Goal: Task Accomplishment & Management: Manage account settings

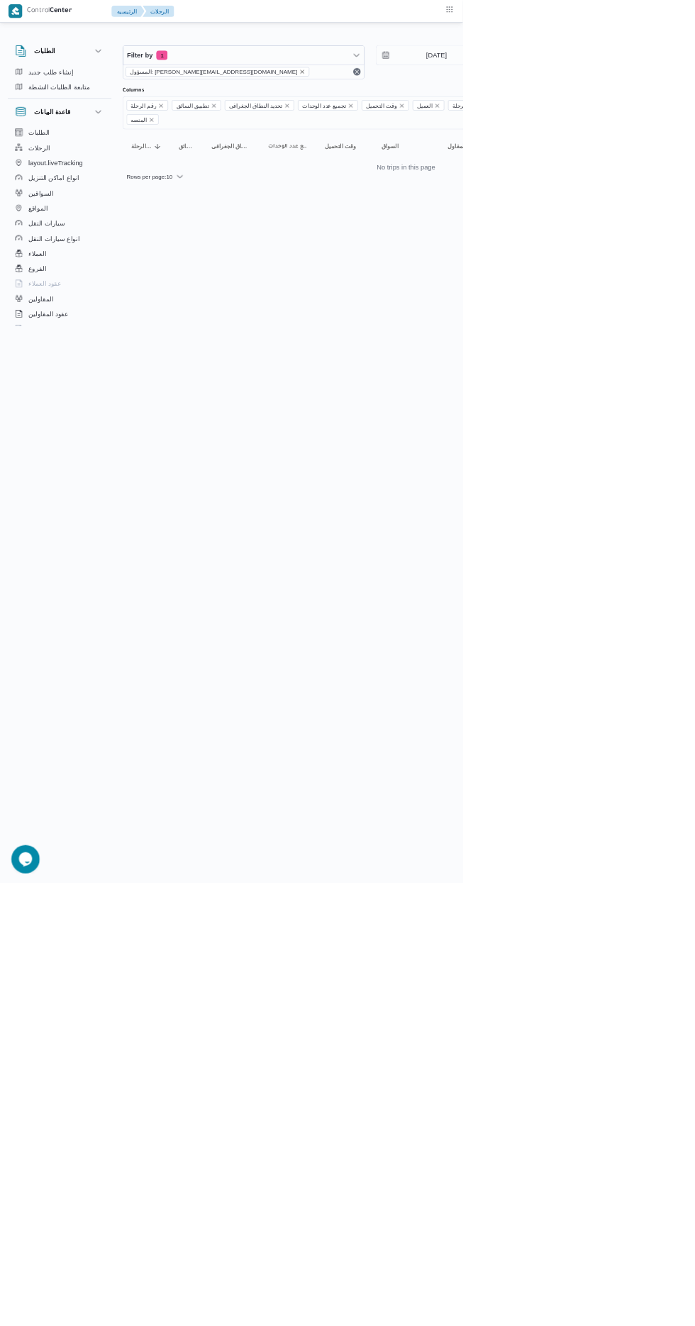
click at [451, 107] on icon "remove selected entity" at bounding box center [454, 108] width 6 height 6
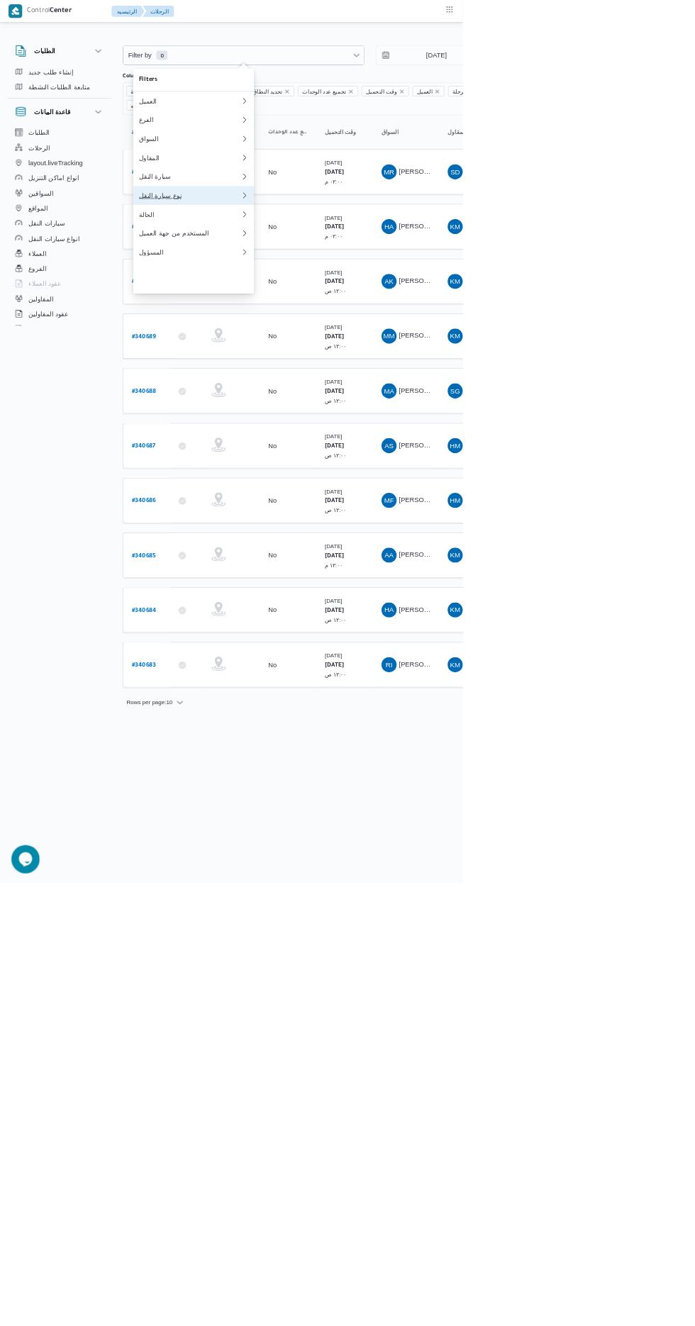
click at [289, 299] on div "نوع سيارة النقل" at bounding box center [284, 293] width 153 height 11
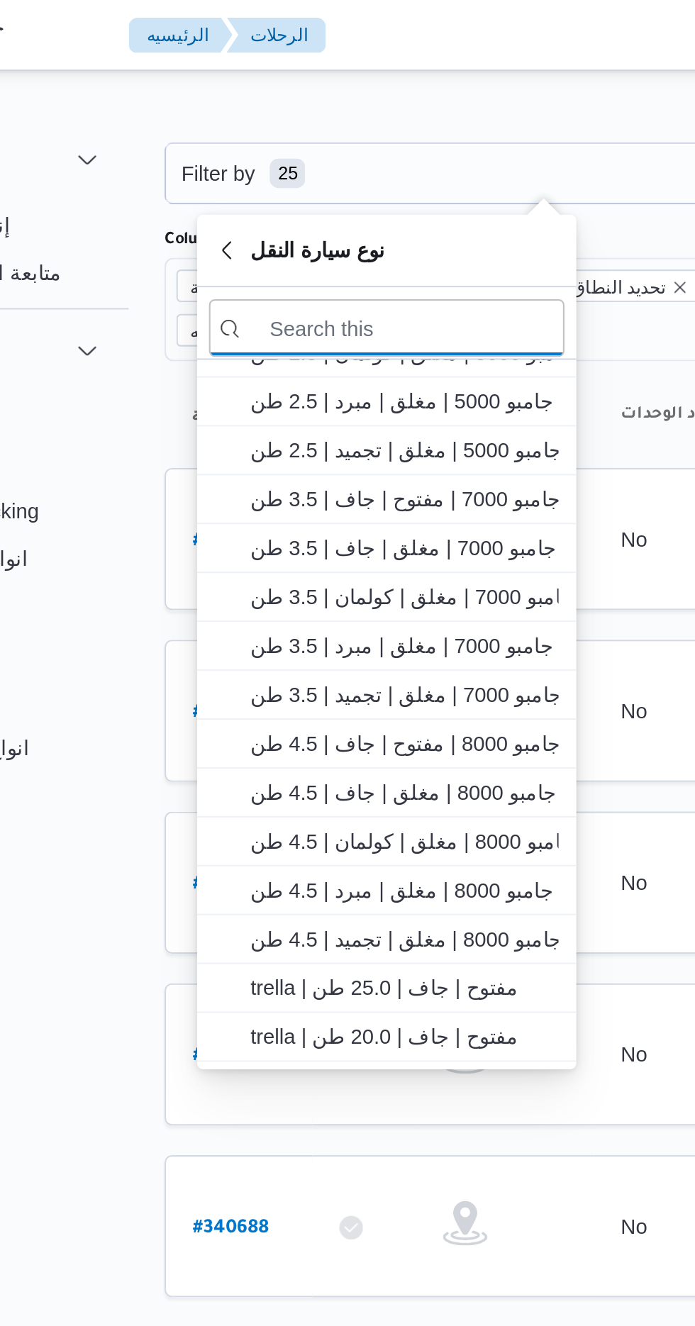
scroll to position [240, 0]
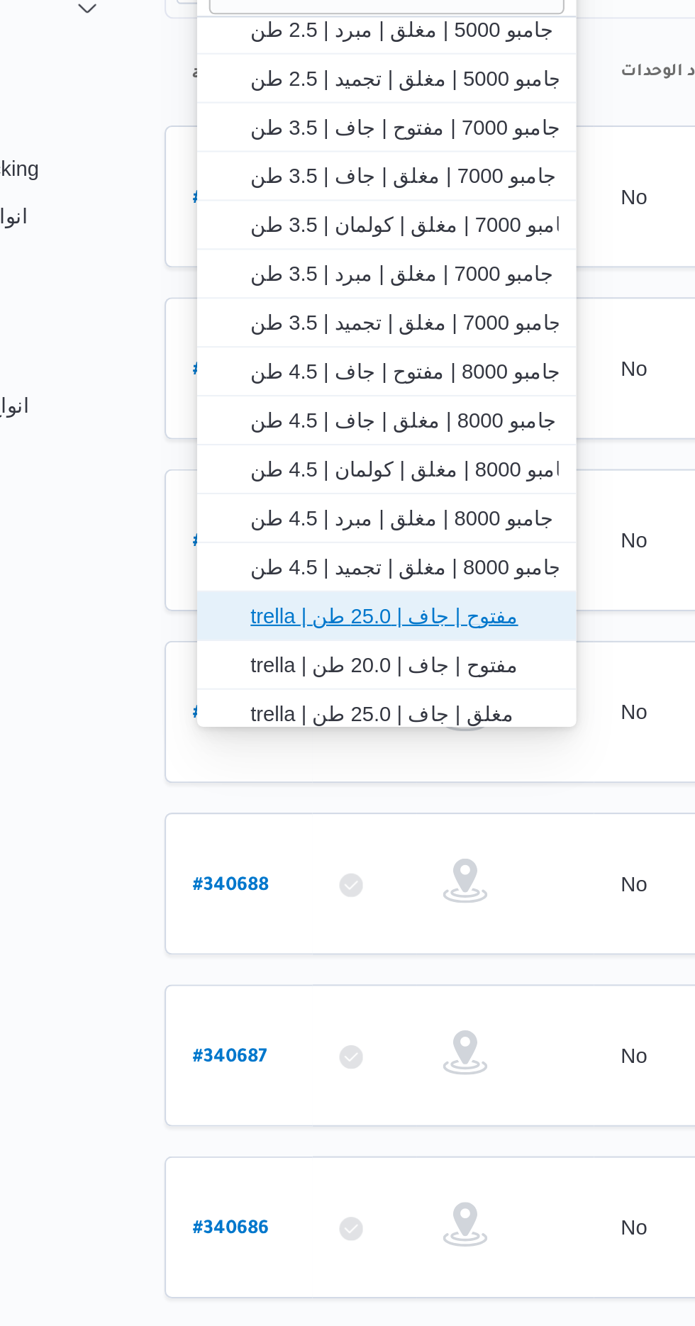
click at [325, 455] on span "trella | مفتوح | جاف | 25.0 طن" at bounding box center [300, 458] width 148 height 17
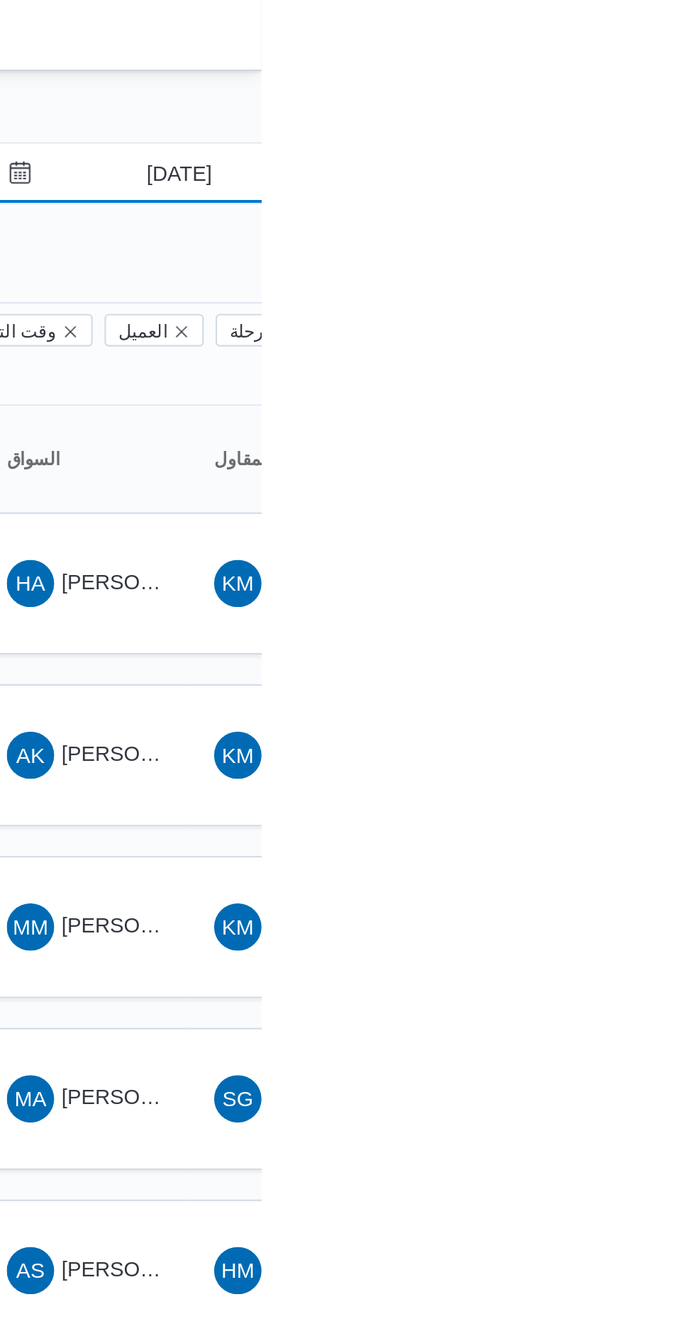
click at [655, 86] on input "[DATE]" at bounding box center [645, 83] width 161 height 28
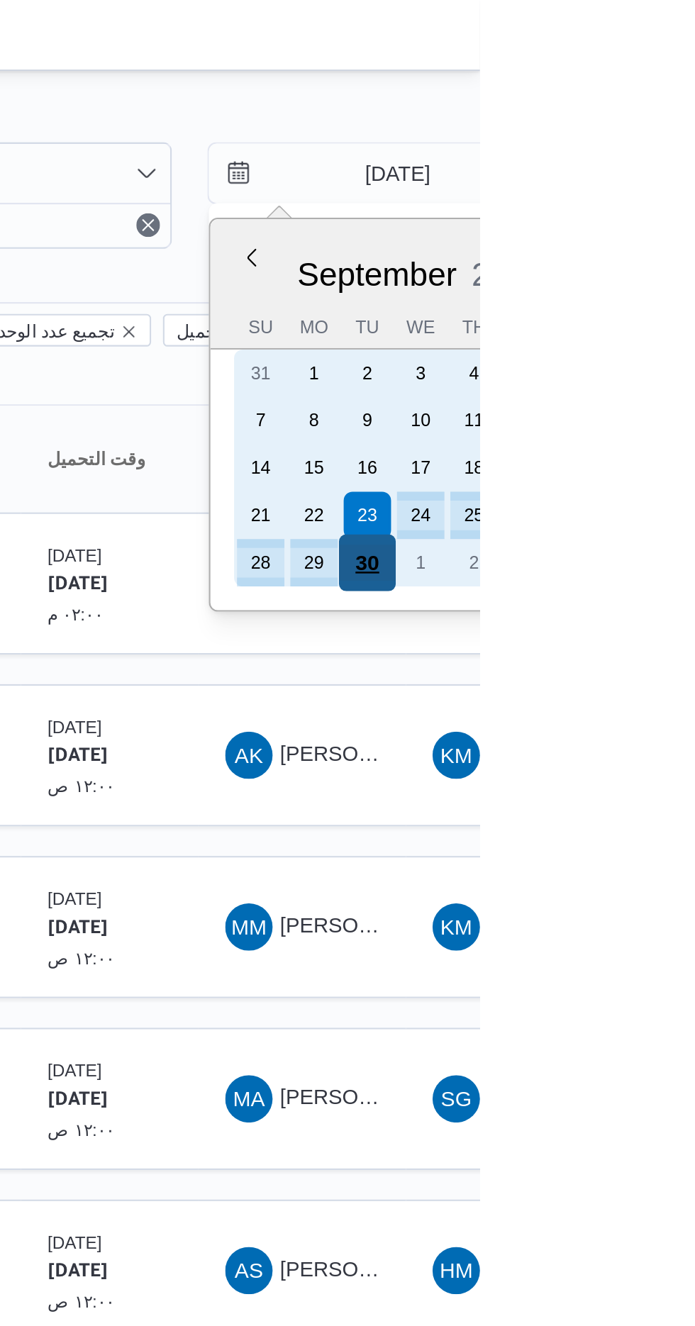
click at [645, 268] on div "30" at bounding box center [641, 269] width 27 height 27
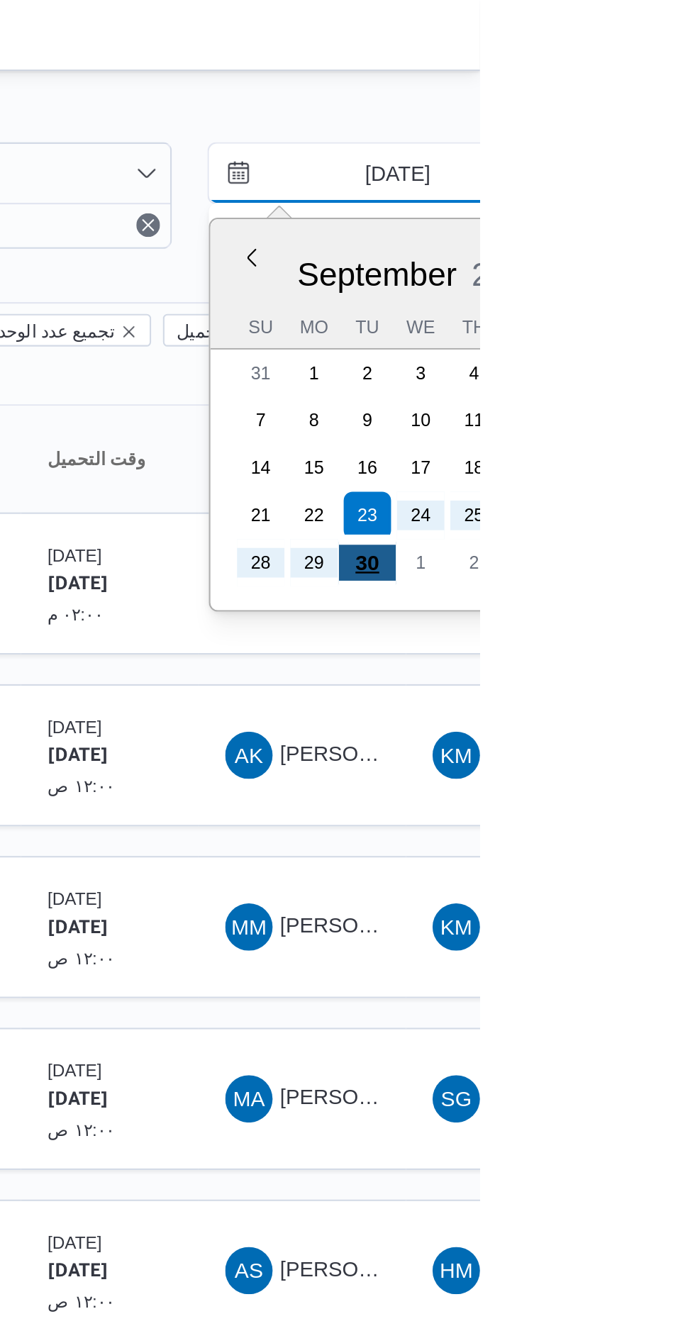
type input "[DATE]"
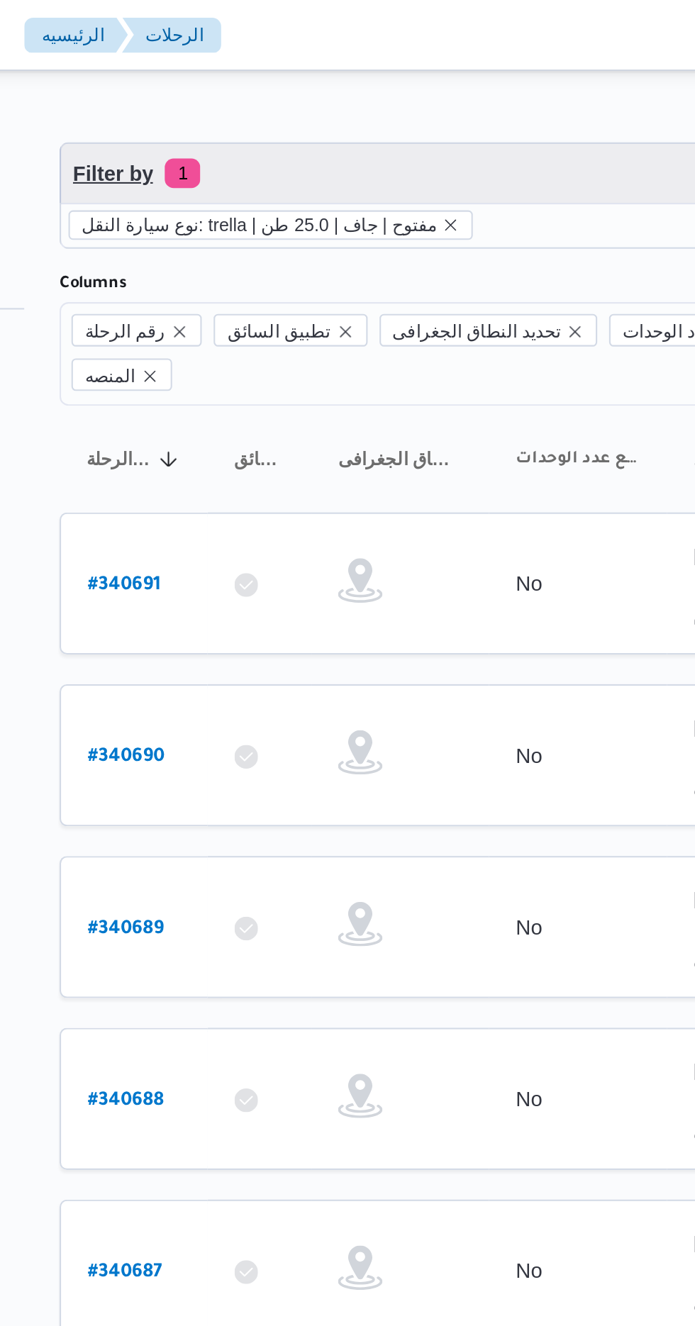
click at [394, 77] on span "Filter by 1" at bounding box center [366, 83] width 362 height 28
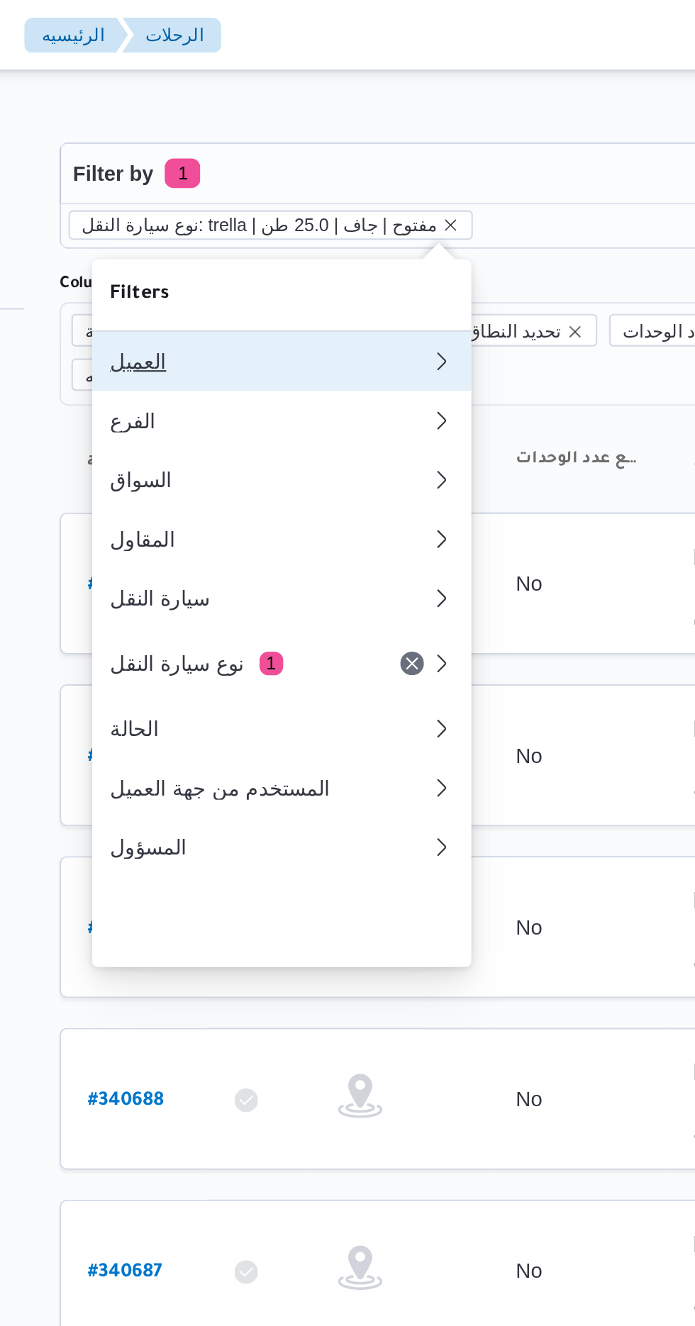
click at [309, 171] on div "العميل" at bounding box center [284, 172] width 153 height 11
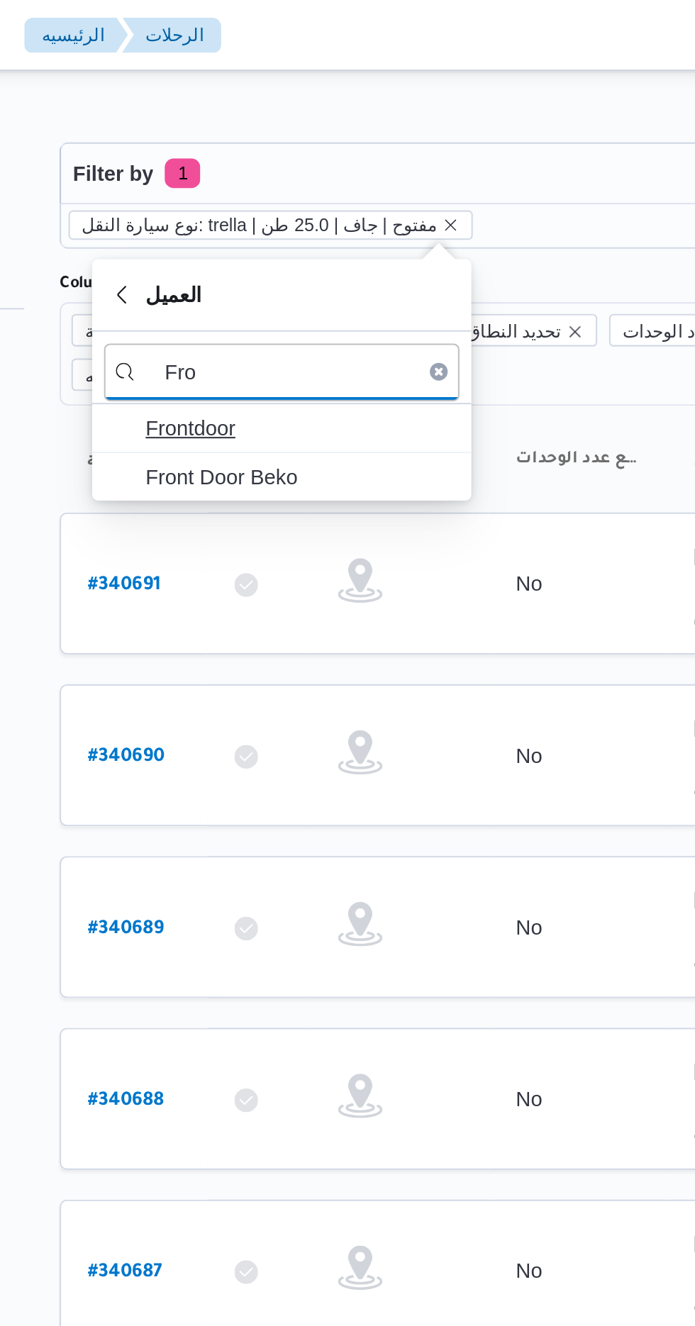
type input "Fro"
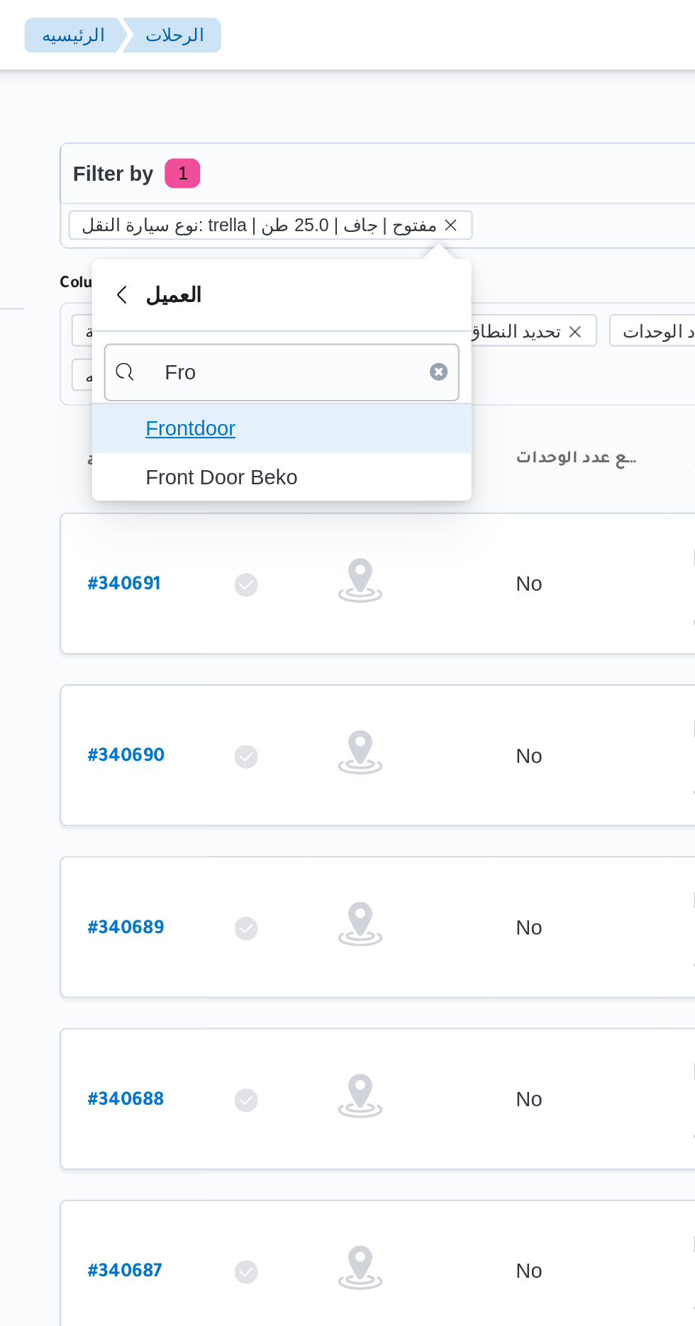
click at [323, 202] on span "Frontdoor" at bounding box center [300, 204] width 148 height 17
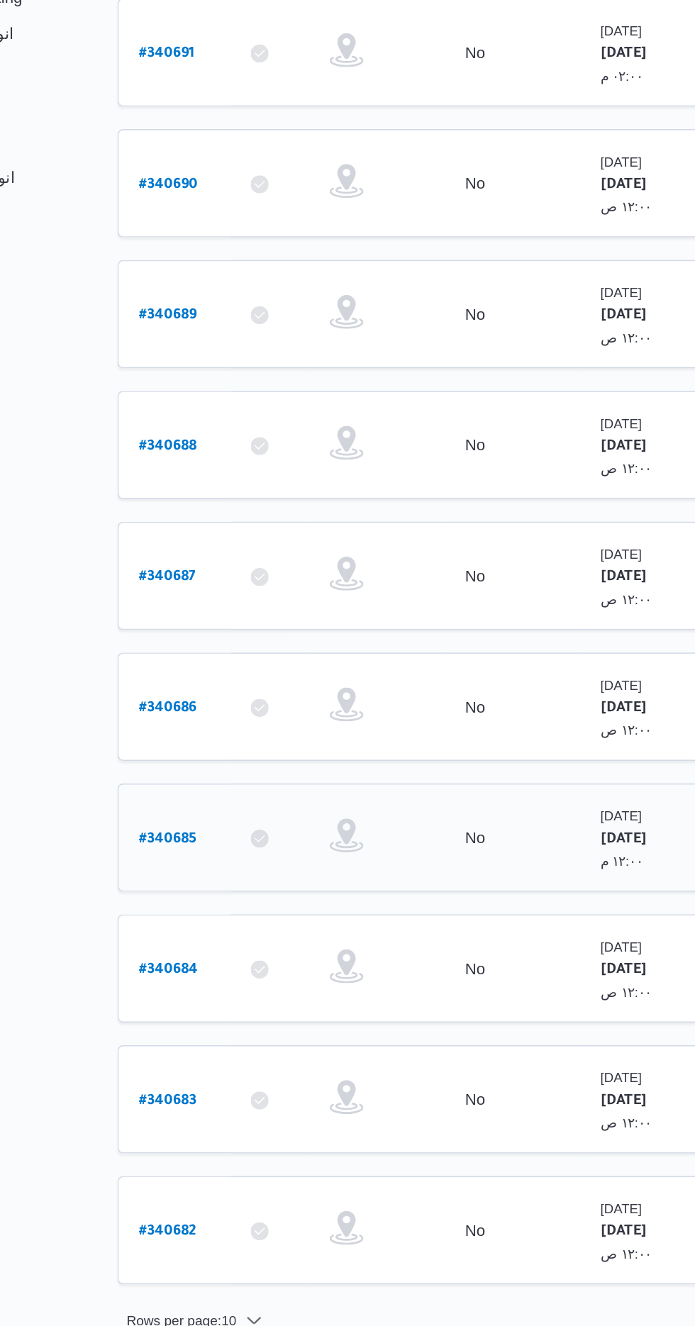
click at [227, 769] on b "# 340685" at bounding box center [216, 774] width 36 height 10
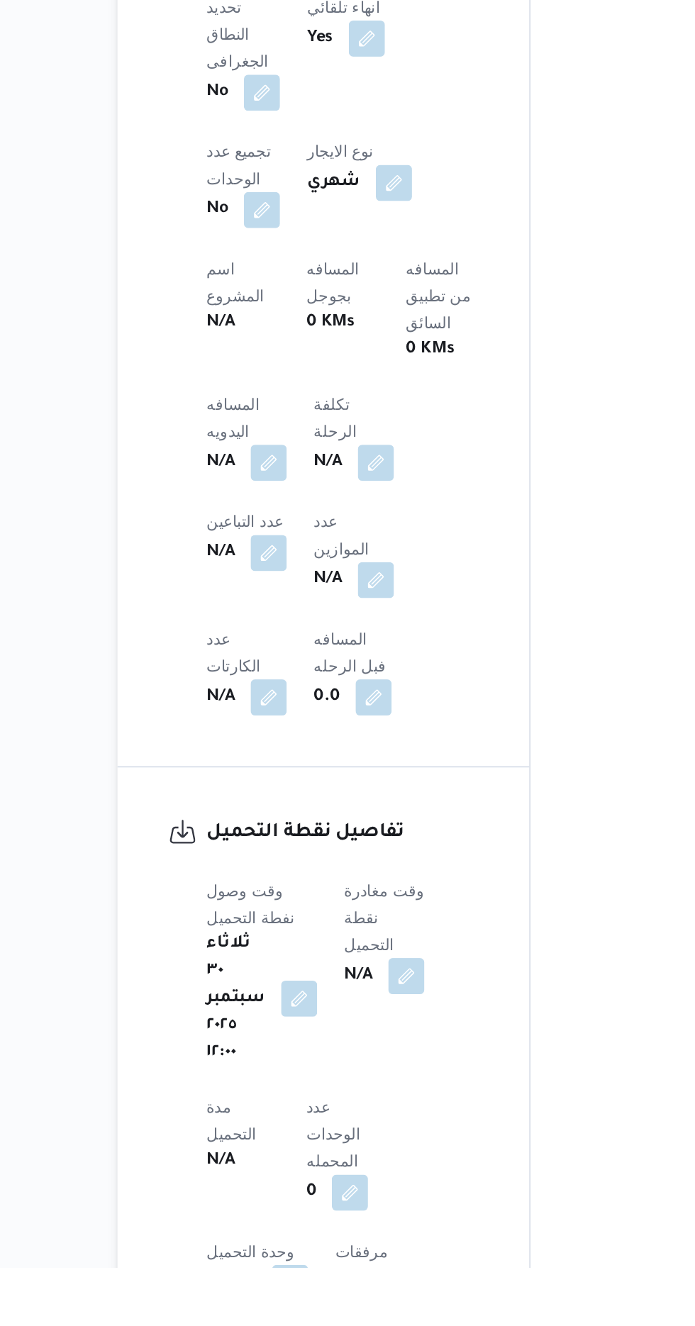
scroll to position [528, 0]
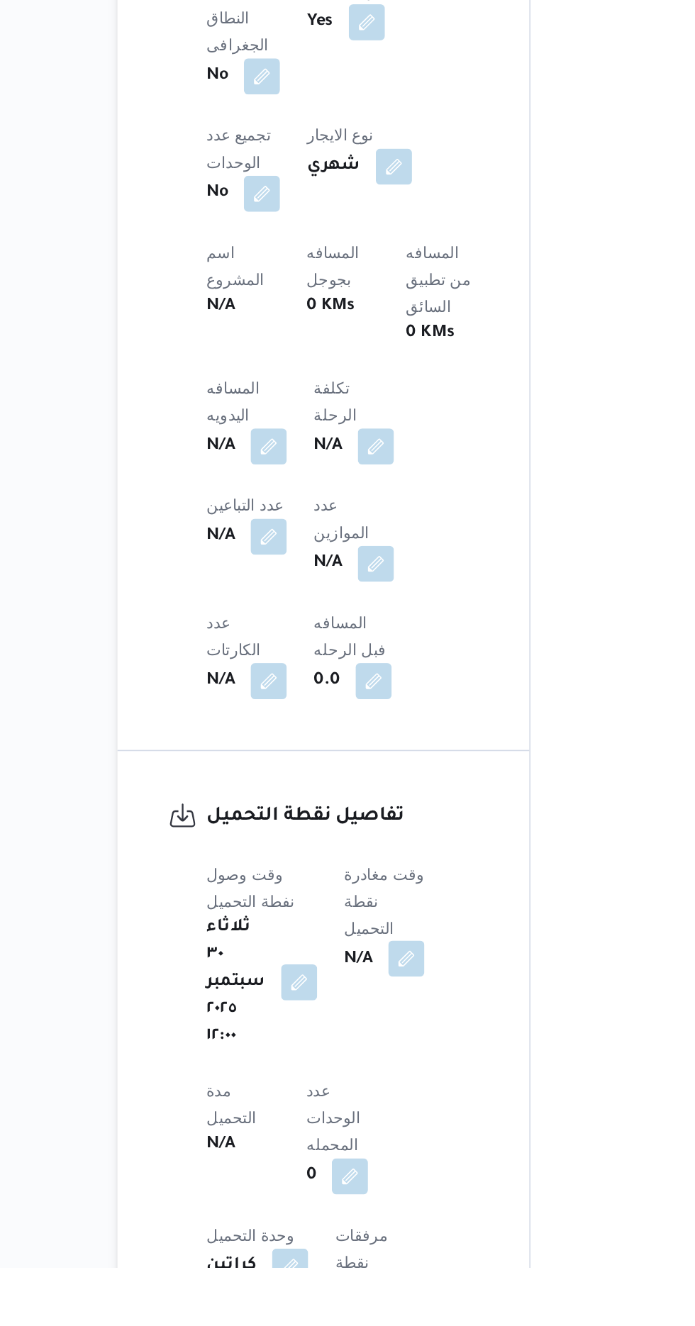
click at [369, 1120] on button "button" at bounding box center [366, 1131] width 23 height 23
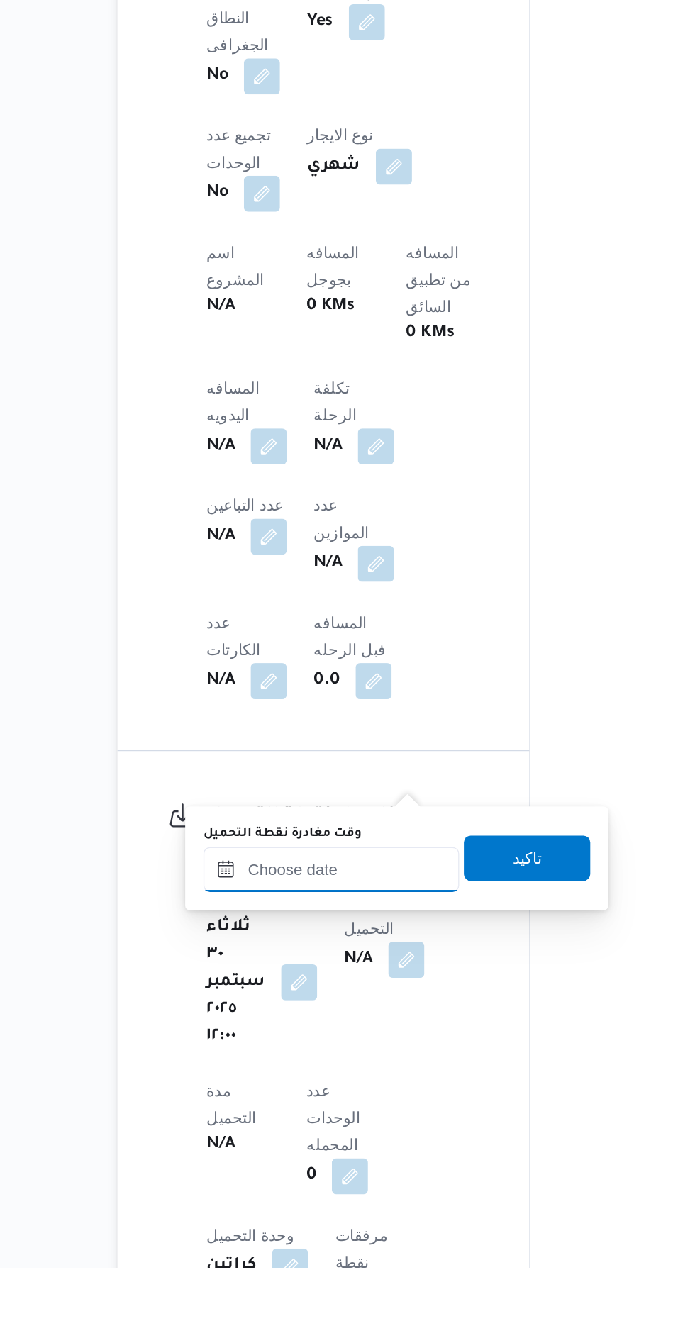
click at [343, 1081] on input "وقت مغادرة نقطة التحميل" at bounding box center [318, 1076] width 161 height 28
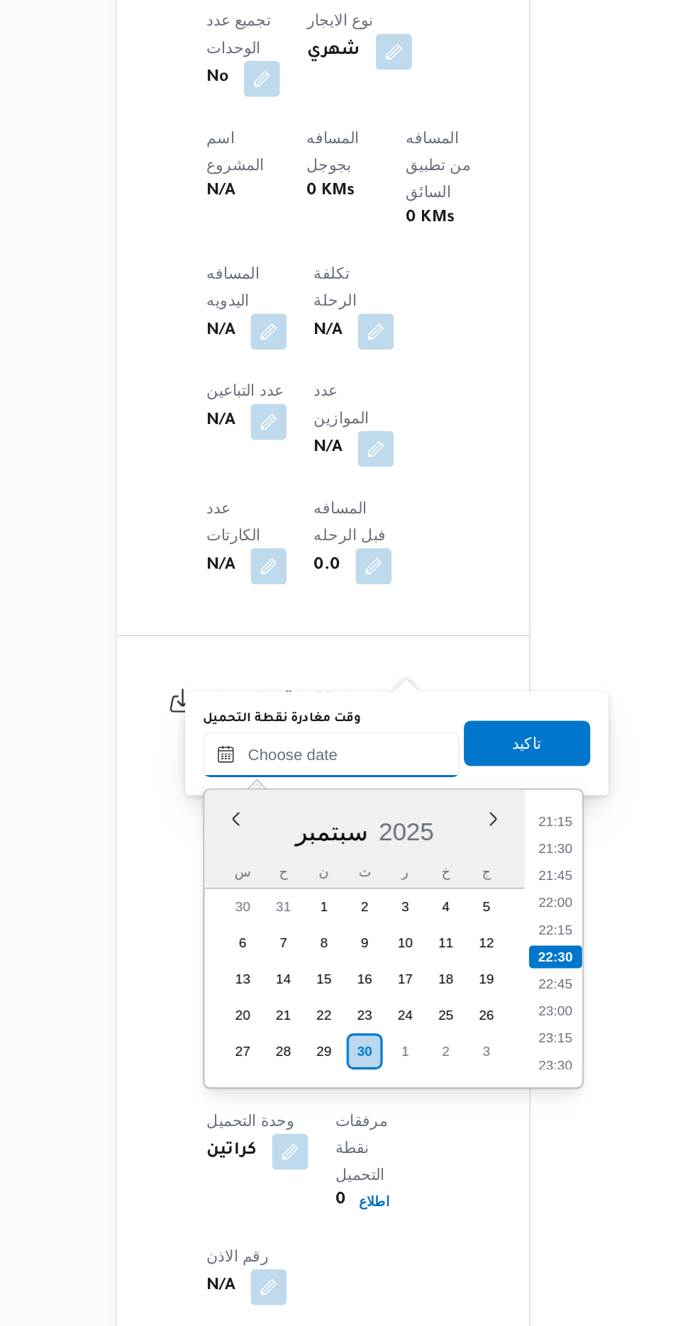
scroll to position [636, 0]
click at [457, 1009] on li "21:15" at bounding box center [459, 1009] width 33 height 14
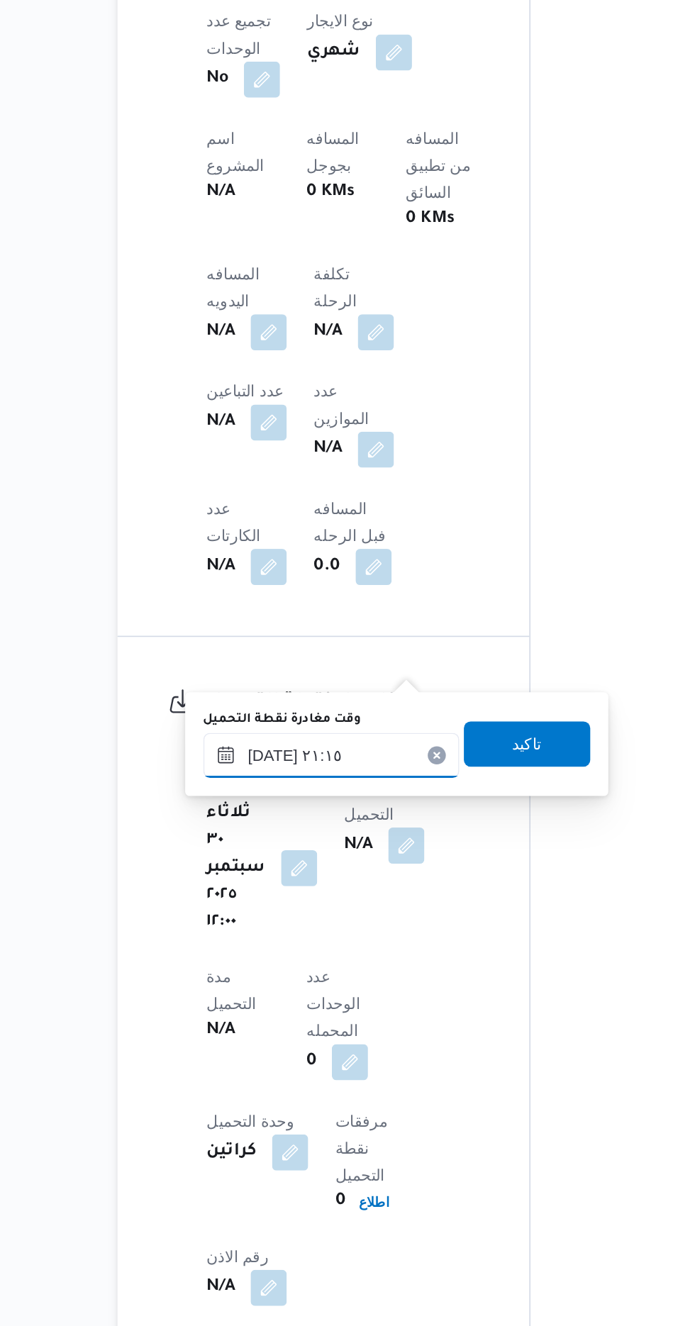
click at [350, 963] on input "[DATE] ٢١:١٥" at bounding box center [318, 967] width 161 height 28
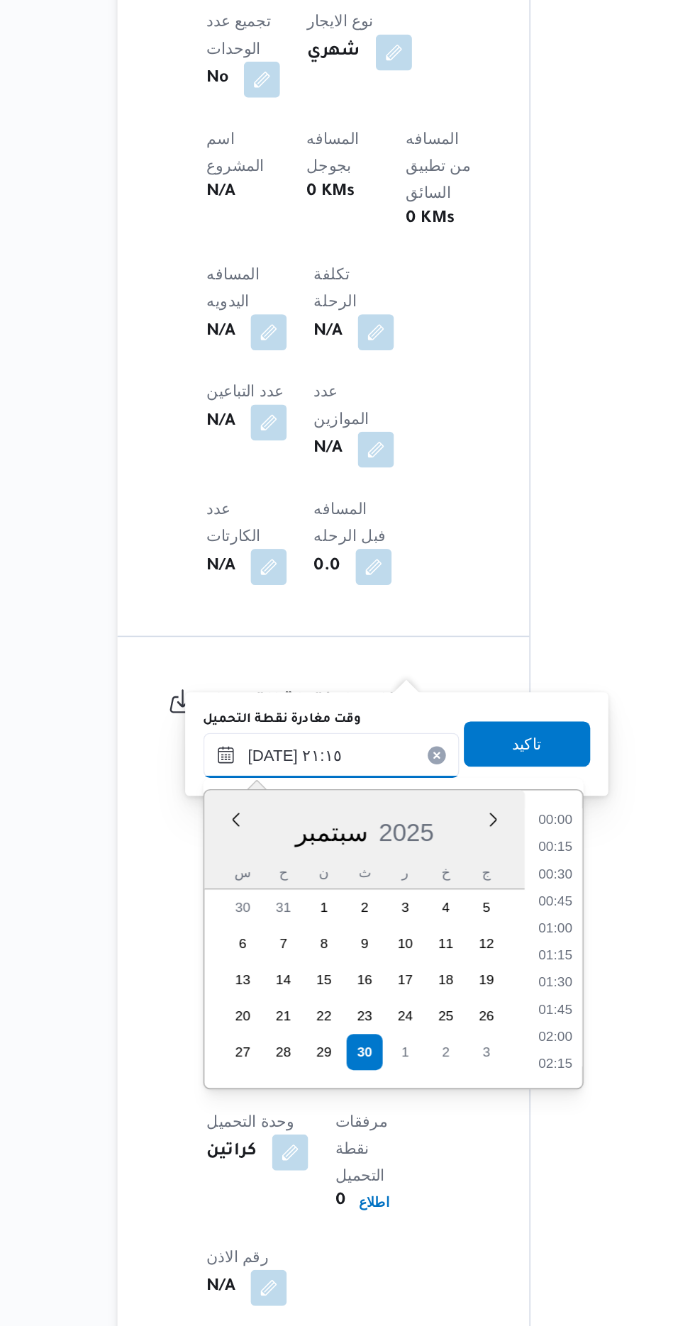
scroll to position [1360, 0]
click at [463, 1007] on li "20:00" at bounding box center [459, 1009] width 33 height 14
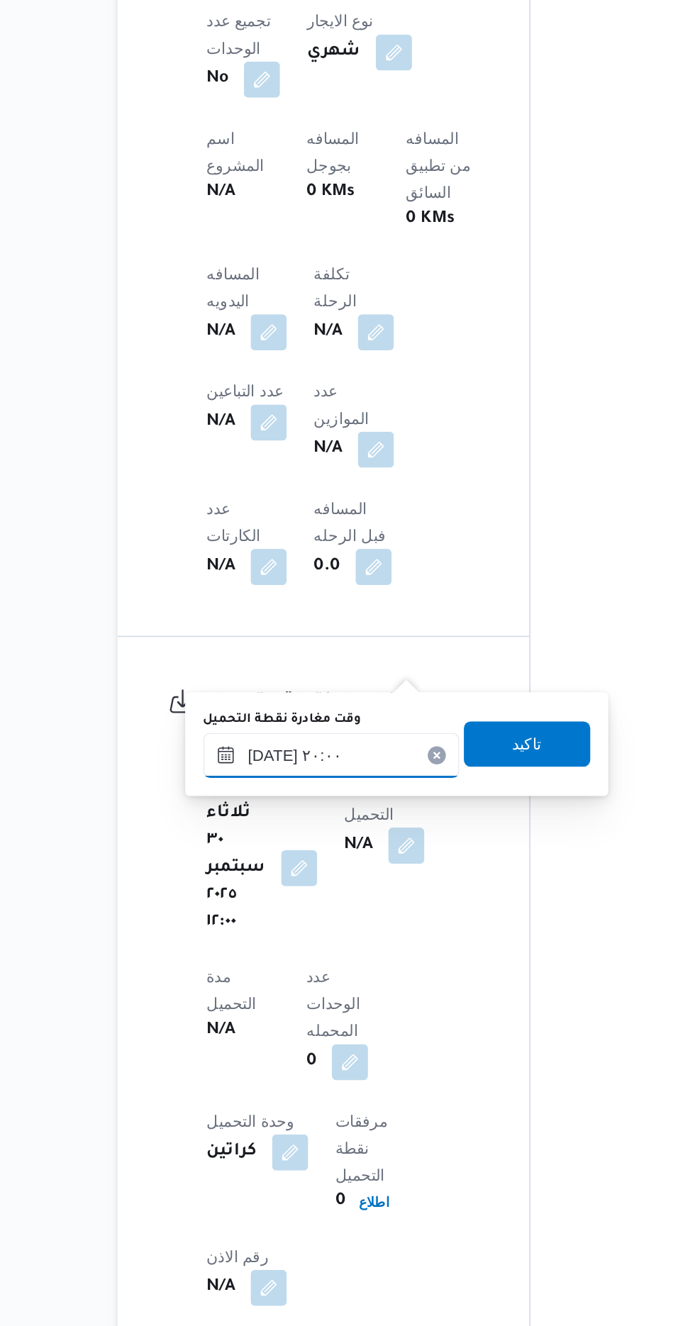
click at [351, 961] on input "[DATE] ٢٠:٠٠" at bounding box center [318, 967] width 161 height 28
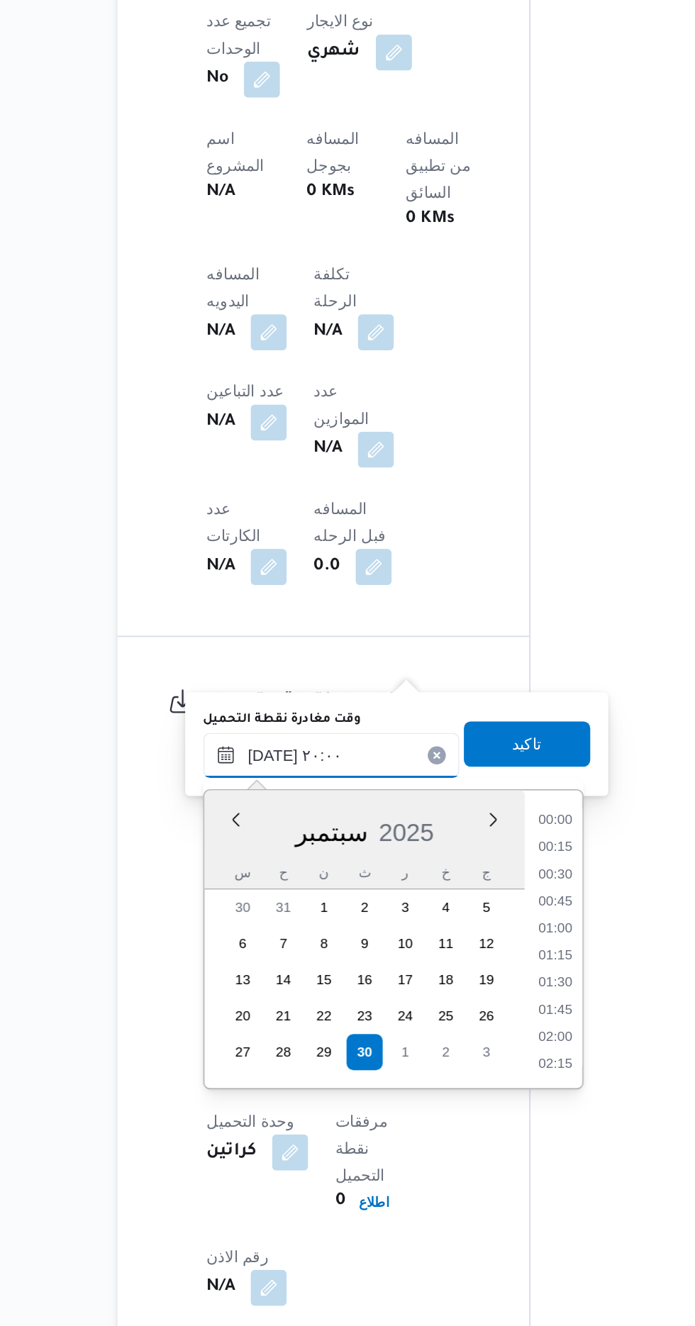
scroll to position [1275, 0]
click at [460, 1025] on li "19:00" at bounding box center [459, 1026] width 33 height 14
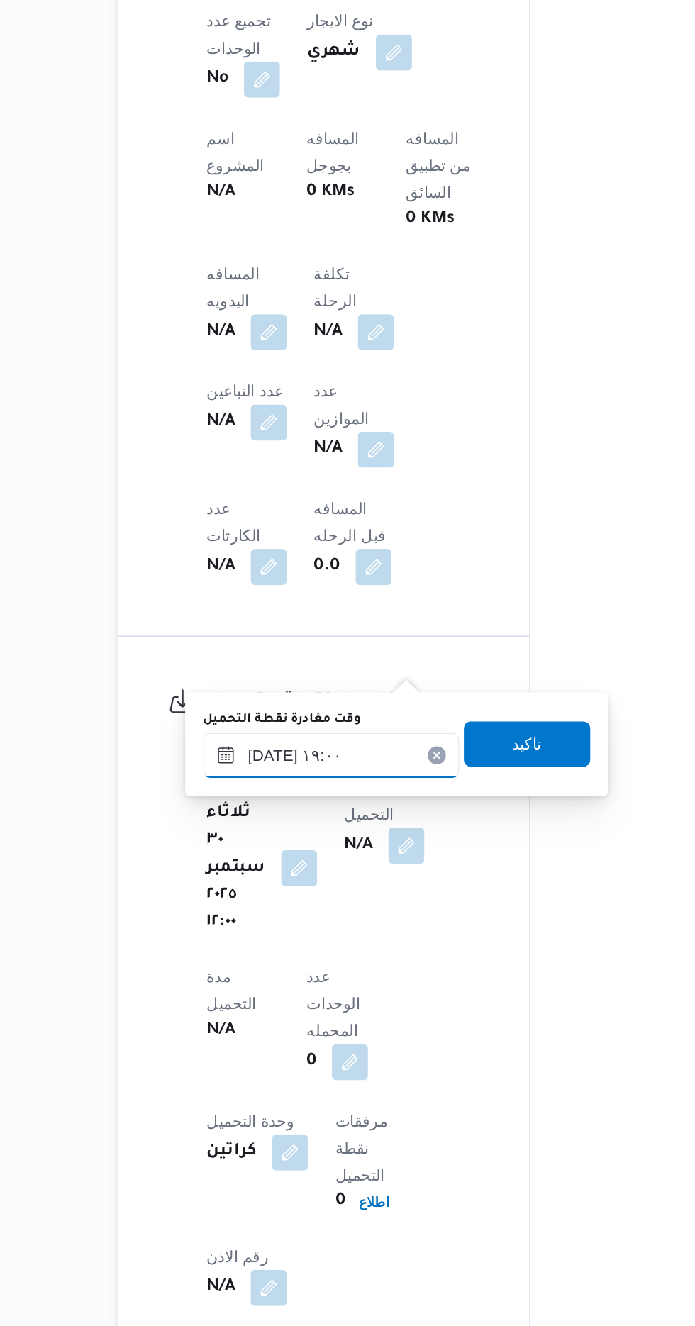
click at [365, 967] on input "[DATE] ١٩:٠٠" at bounding box center [318, 967] width 161 height 28
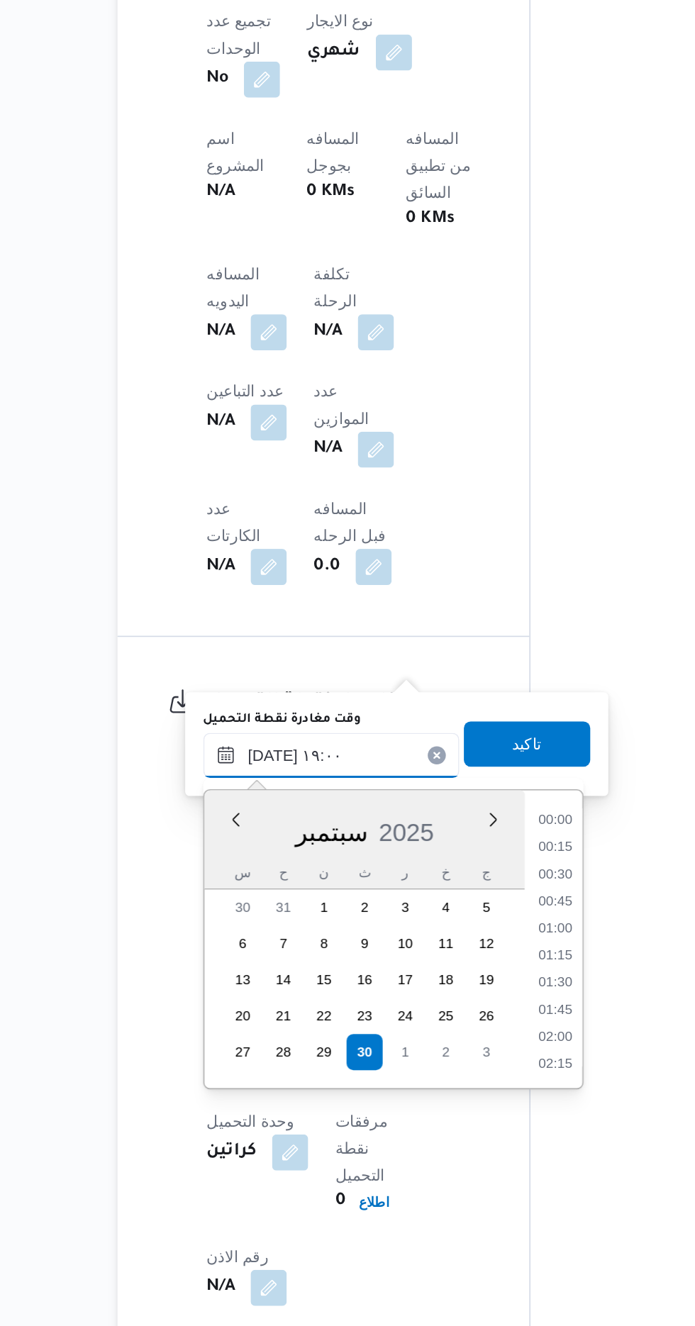
scroll to position [1207, 0]
click at [462, 1026] on li "18:00" at bounding box center [459, 1026] width 33 height 14
type input "[DATE] ١٨:٠٠"
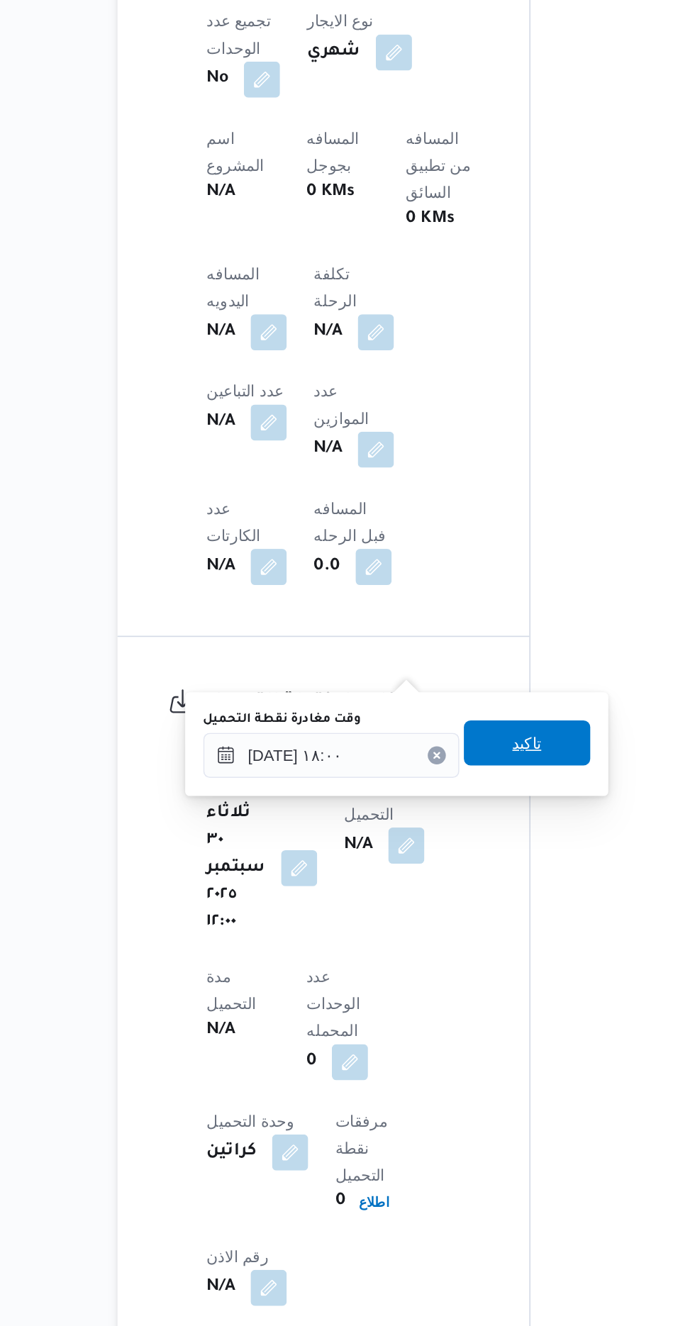
click at [466, 952] on span "تاكيد" at bounding box center [441, 959] width 79 height 28
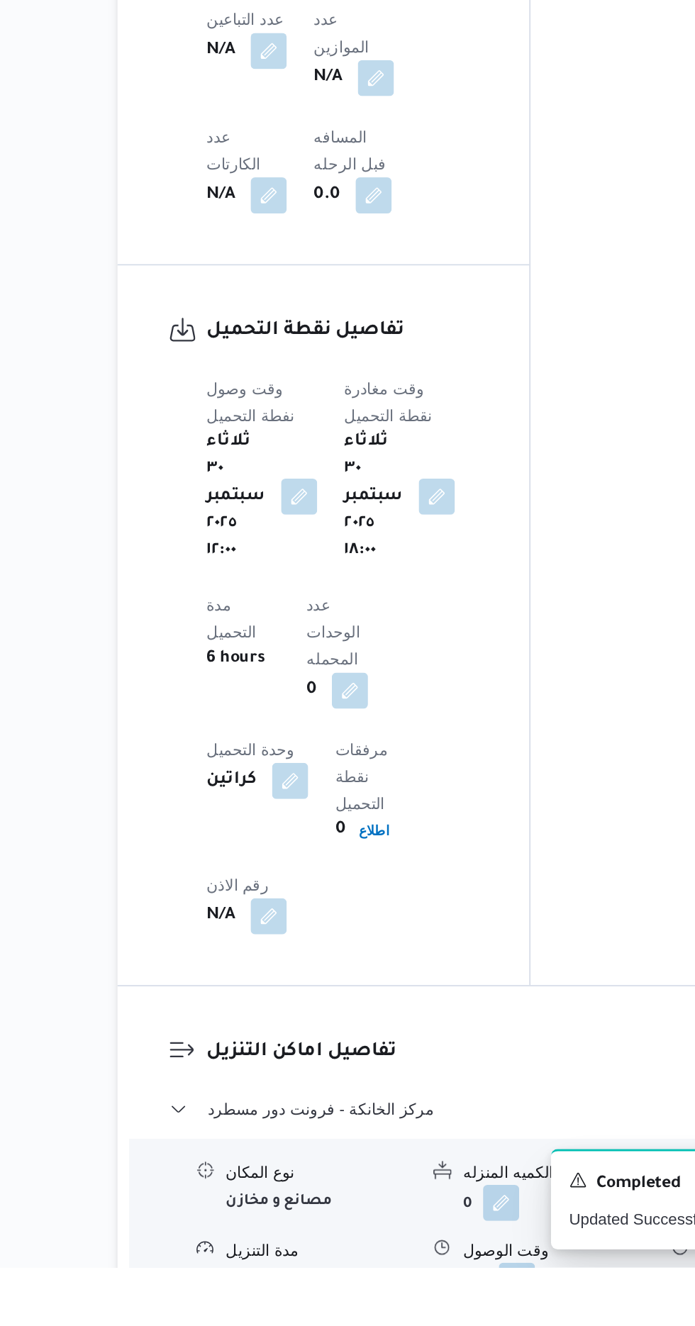
scroll to position [858, 0]
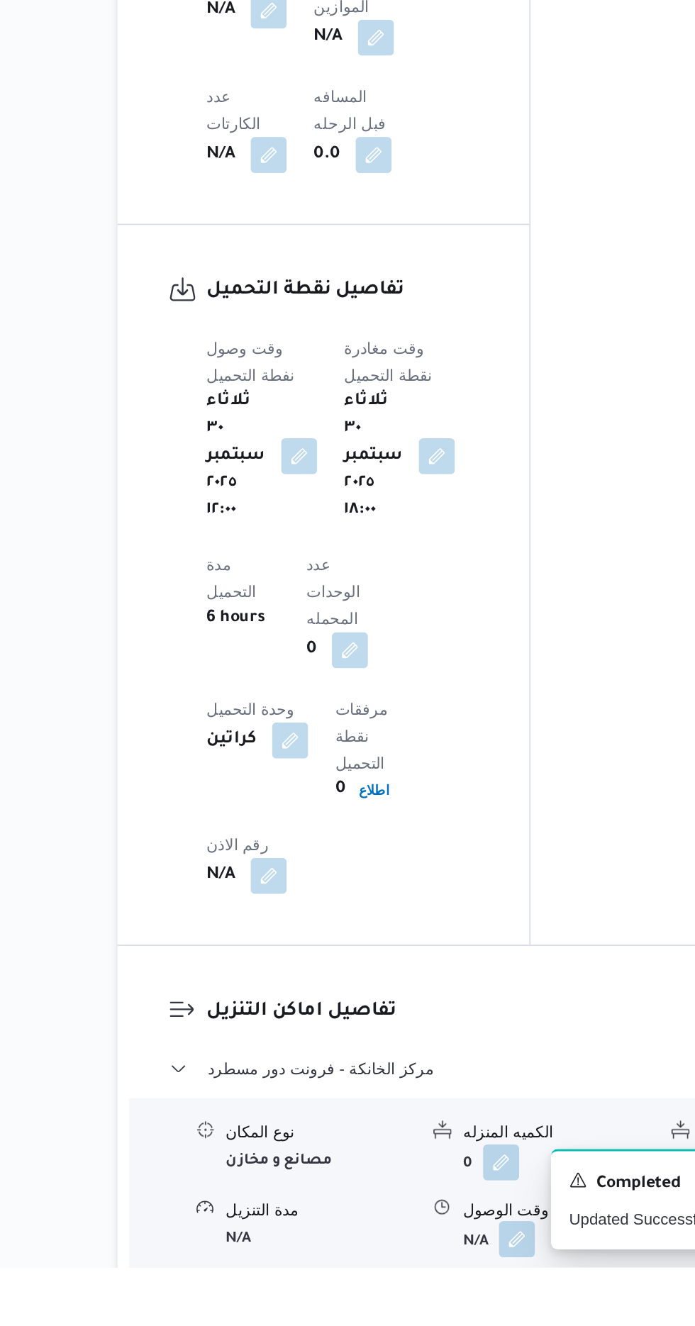
click at [442, 1297] on button "button" at bounding box center [435, 1308] width 23 height 23
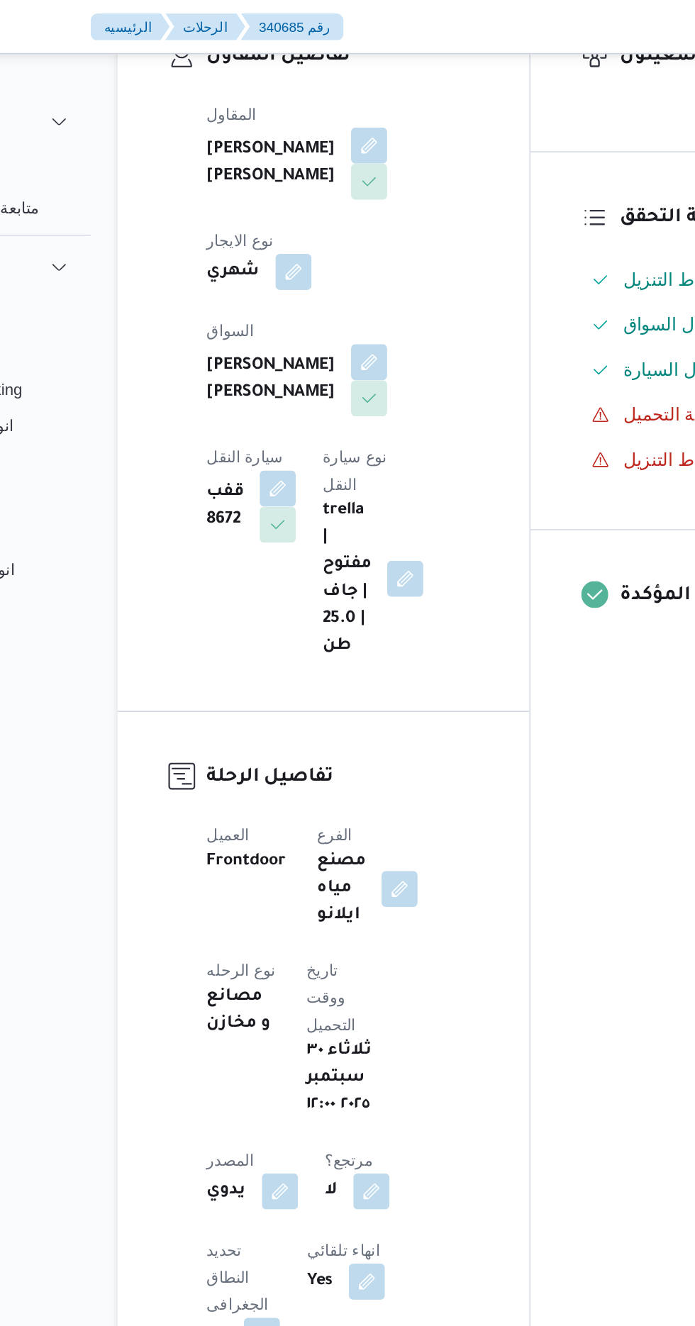
scroll to position [265, 0]
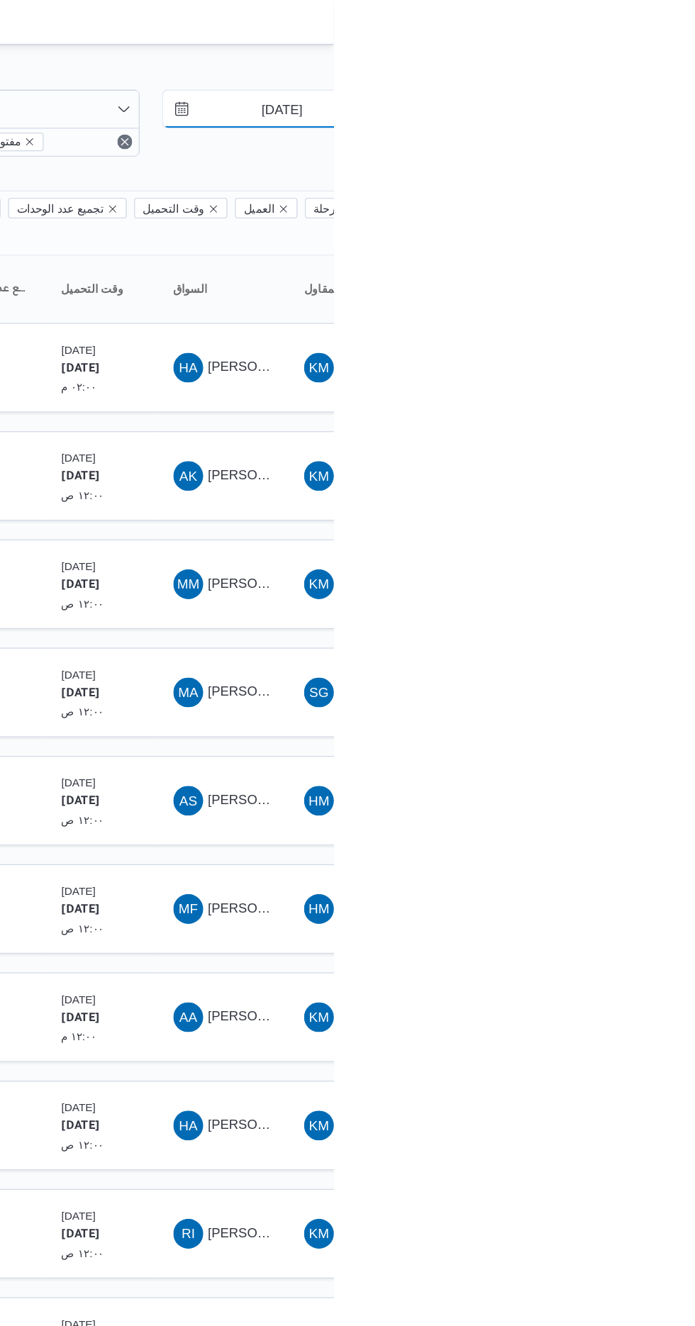
click at [650, 85] on input "[DATE]" at bounding box center [645, 83] width 161 height 28
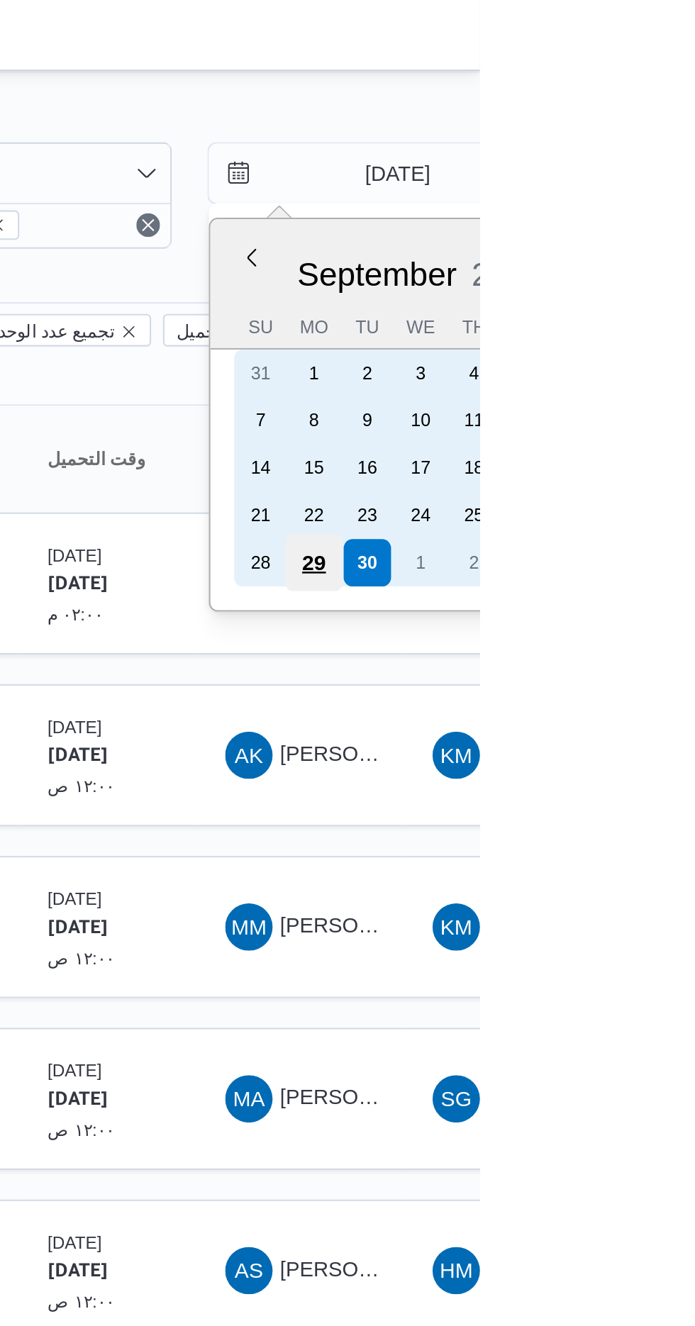
click at [616, 267] on div "29" at bounding box center [615, 269] width 27 height 27
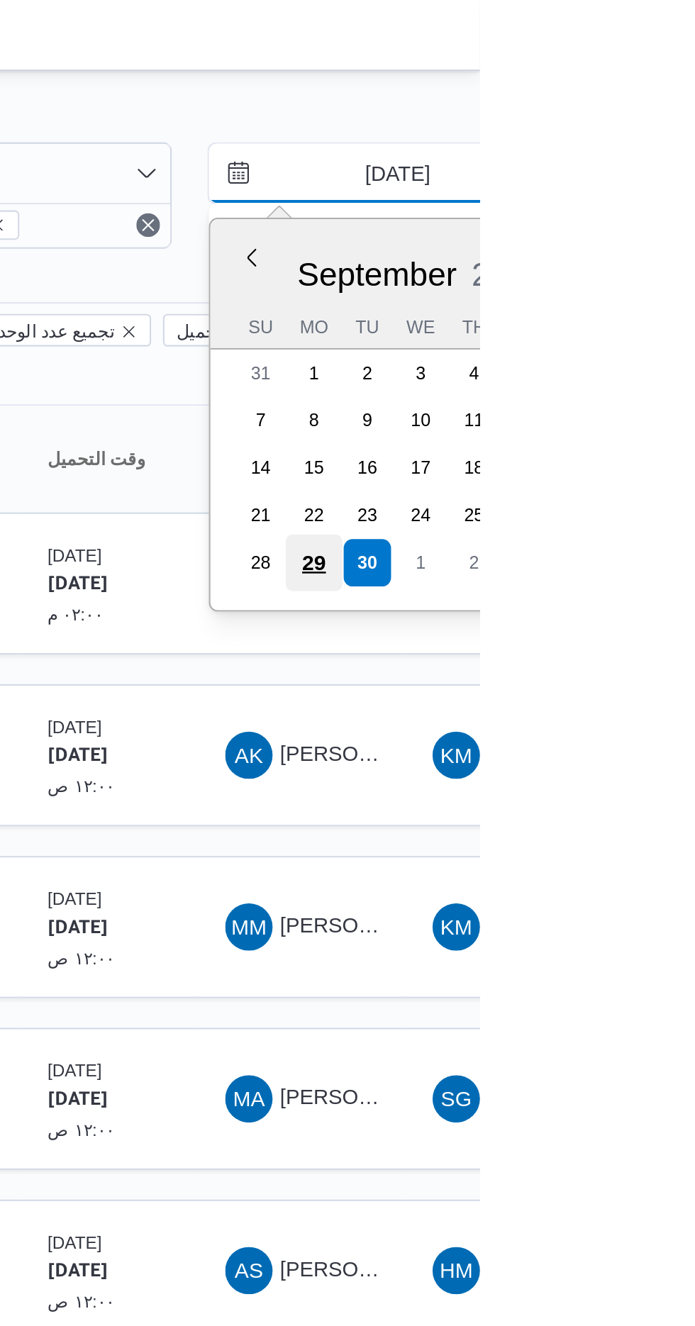
type input "[DATE]"
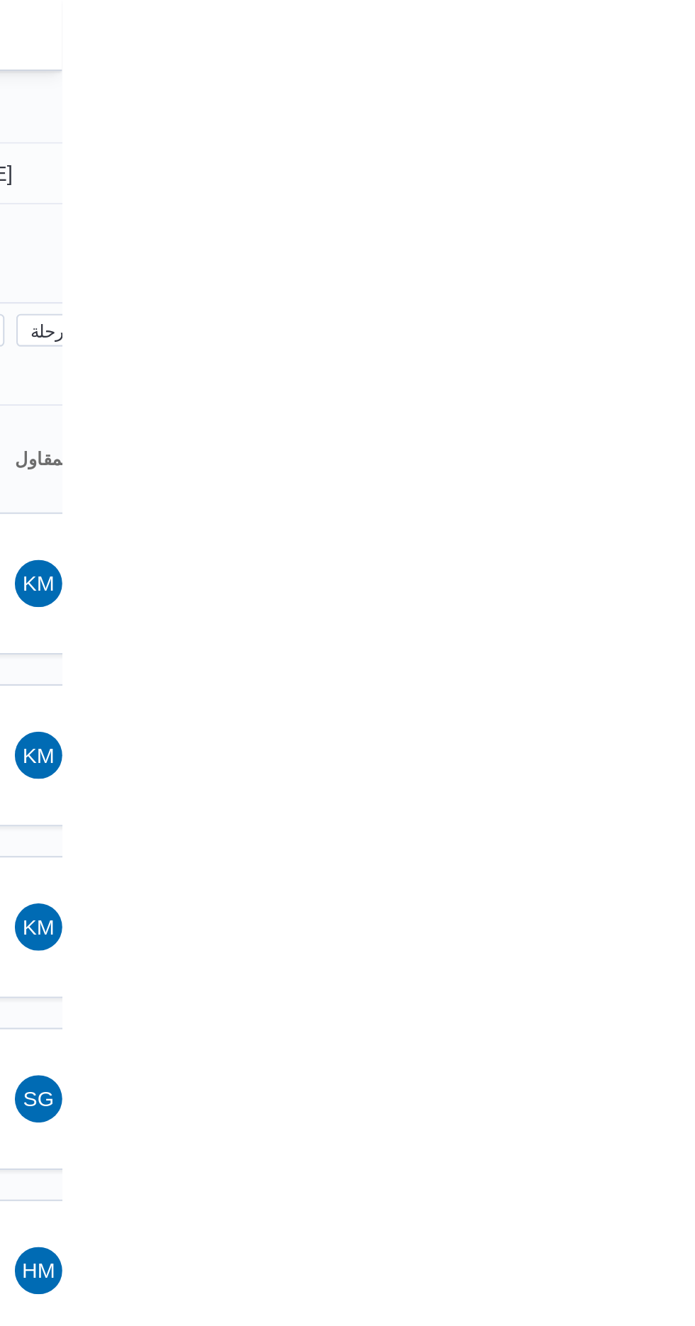
type input "[DATE]"
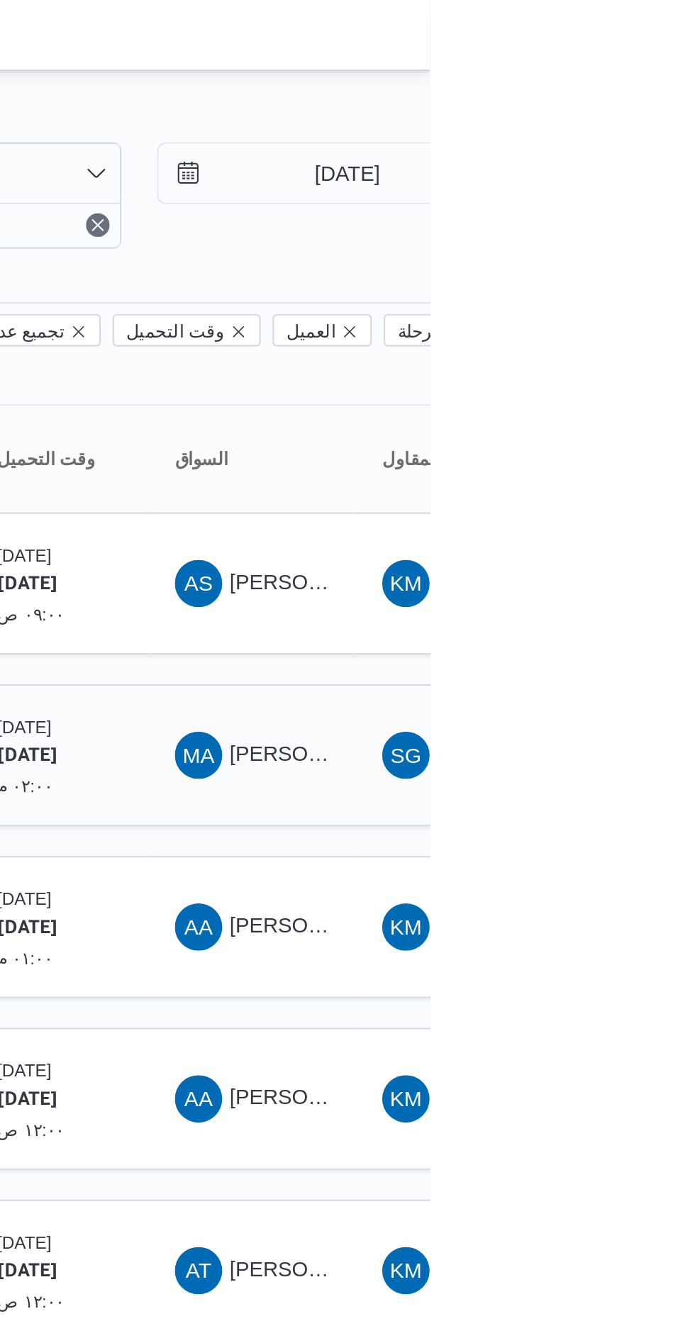
click at [616, 355] on span "[PERSON_NAME]" at bounding box center [640, 360] width 82 height 11
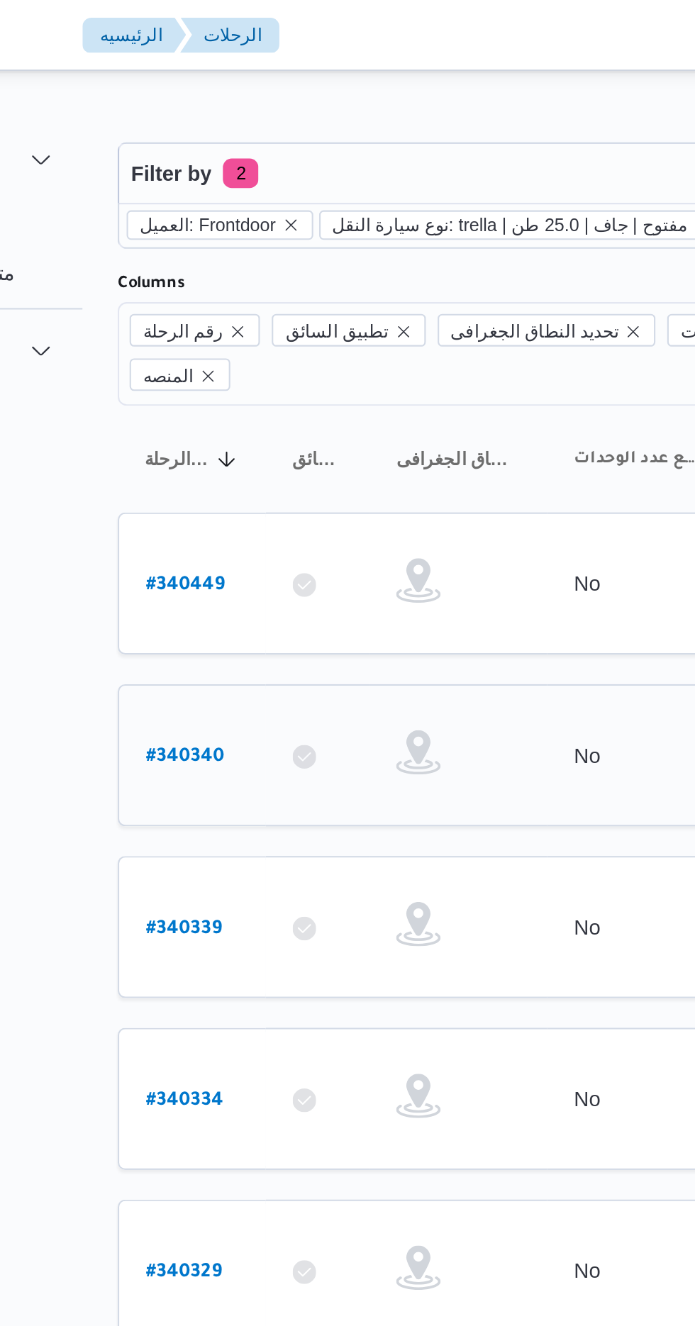
click at [222, 358] on b "# 340340" at bounding box center [217, 363] width 38 height 10
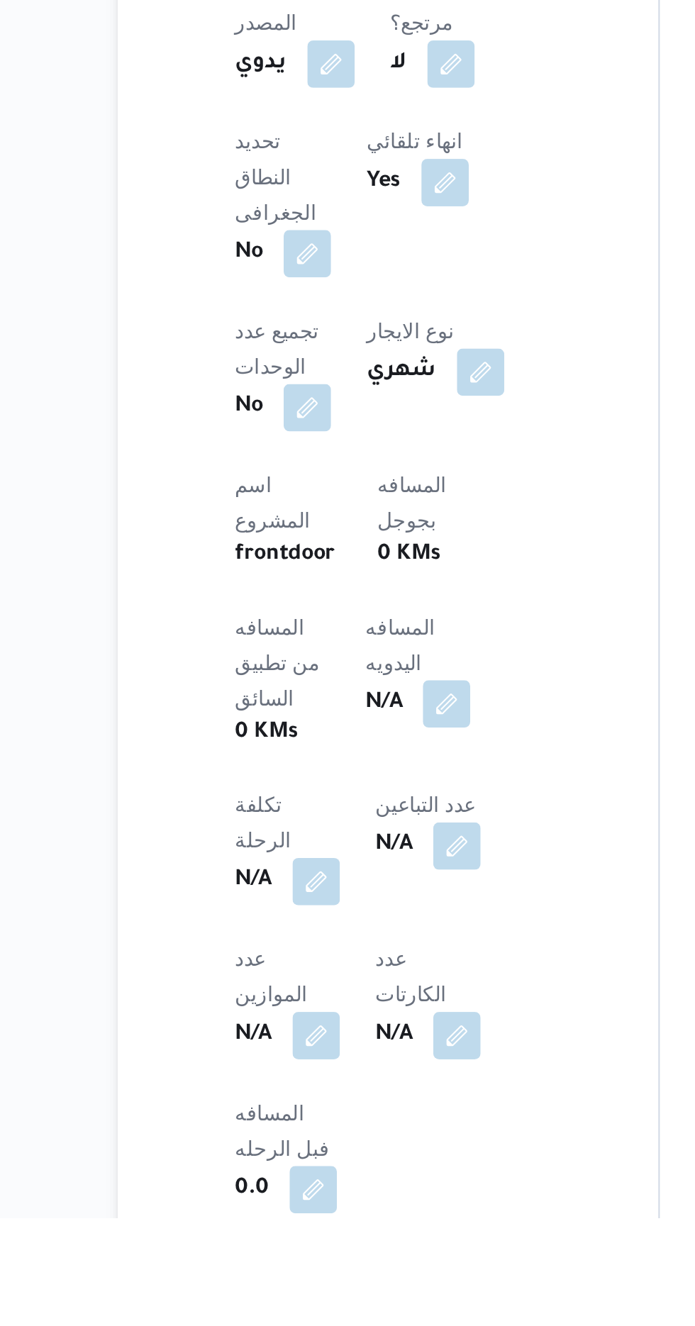
scroll to position [223, 0]
click at [330, 1068] on button "button" at bounding box center [341, 1079] width 23 height 23
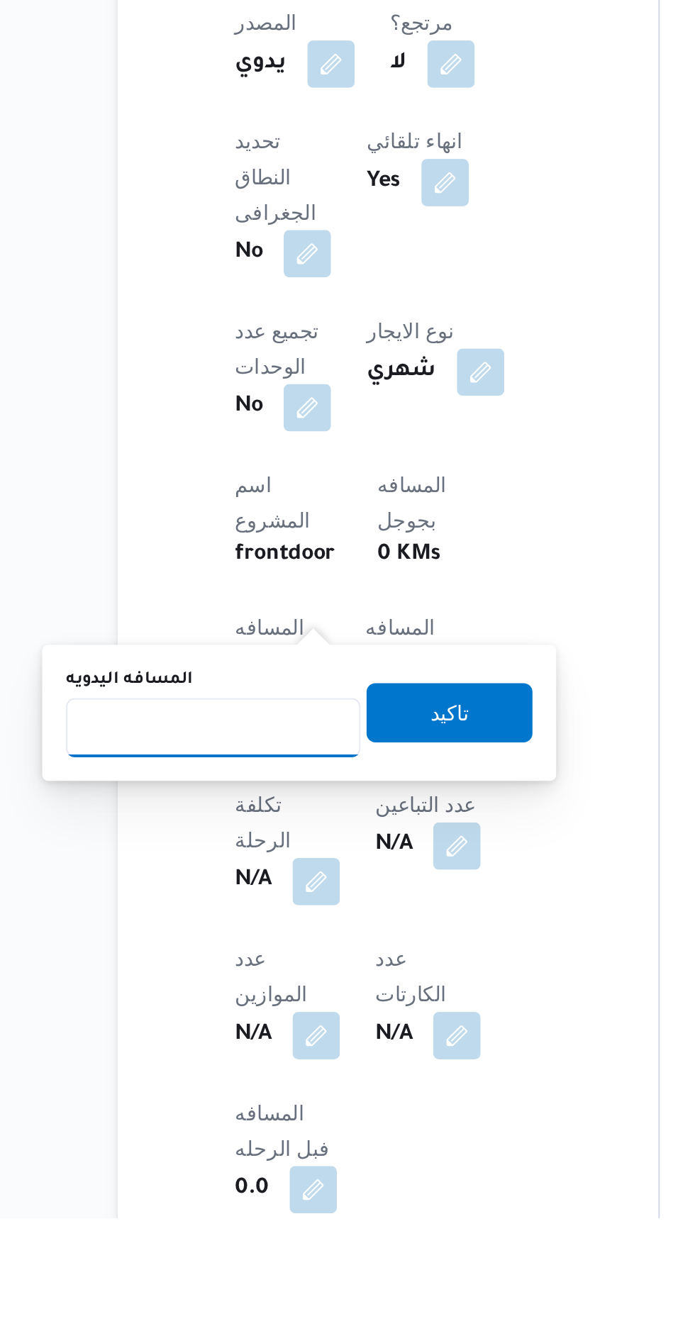
click at [238, 1093] on input "المسافه اليدويه" at bounding box center [230, 1091] width 141 height 28
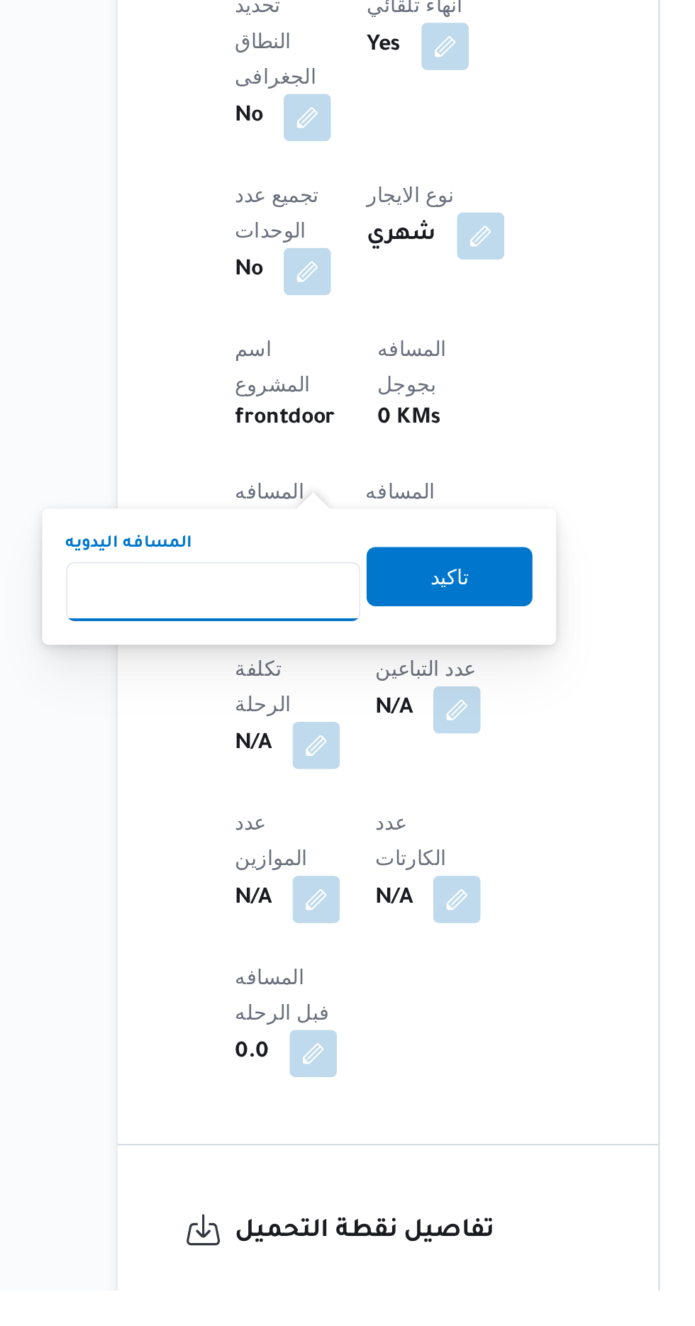
scroll to position [361, 0]
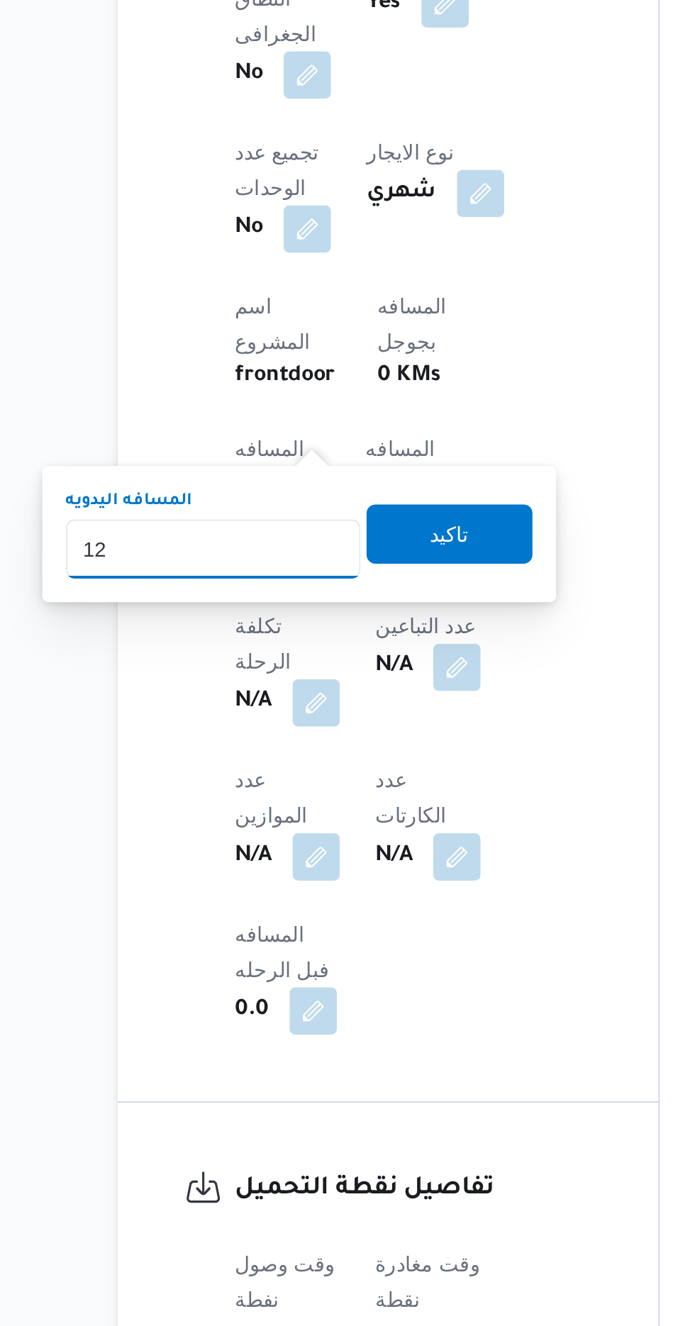
type input "120"
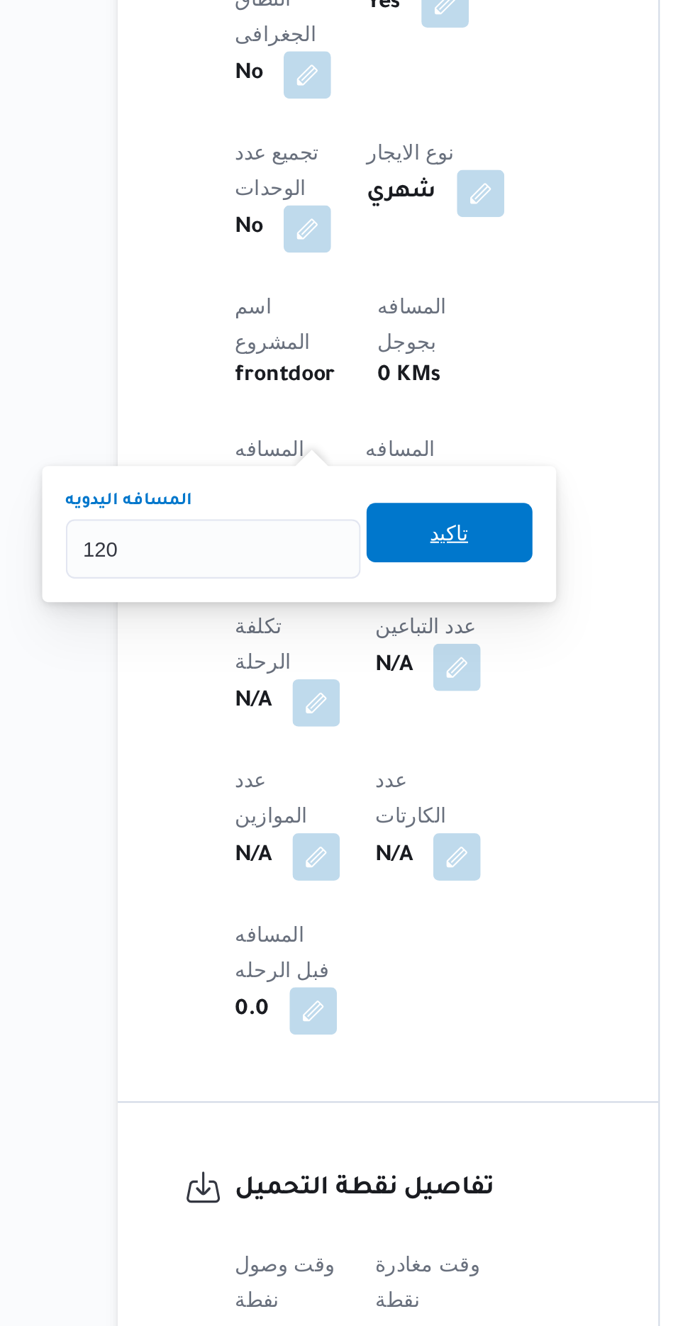
click at [347, 950] on span "تاكيد" at bounding box center [343, 946] width 18 height 17
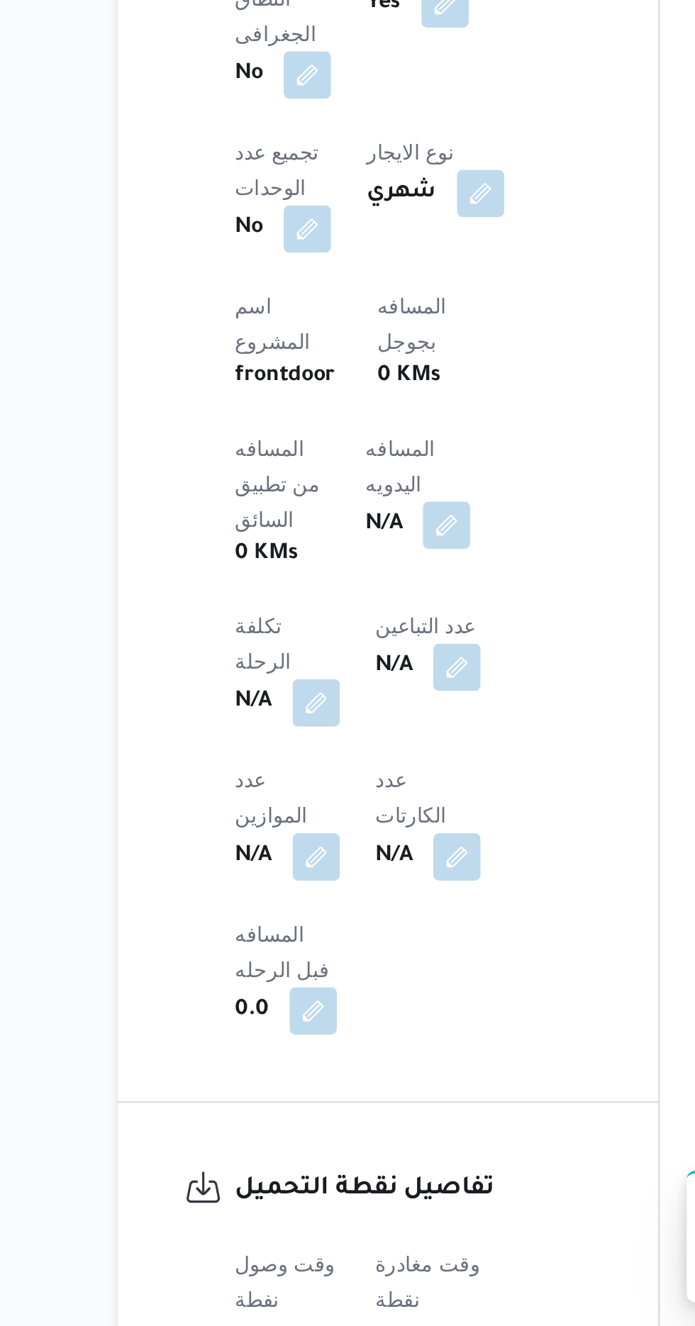
scroll to position [436, 0]
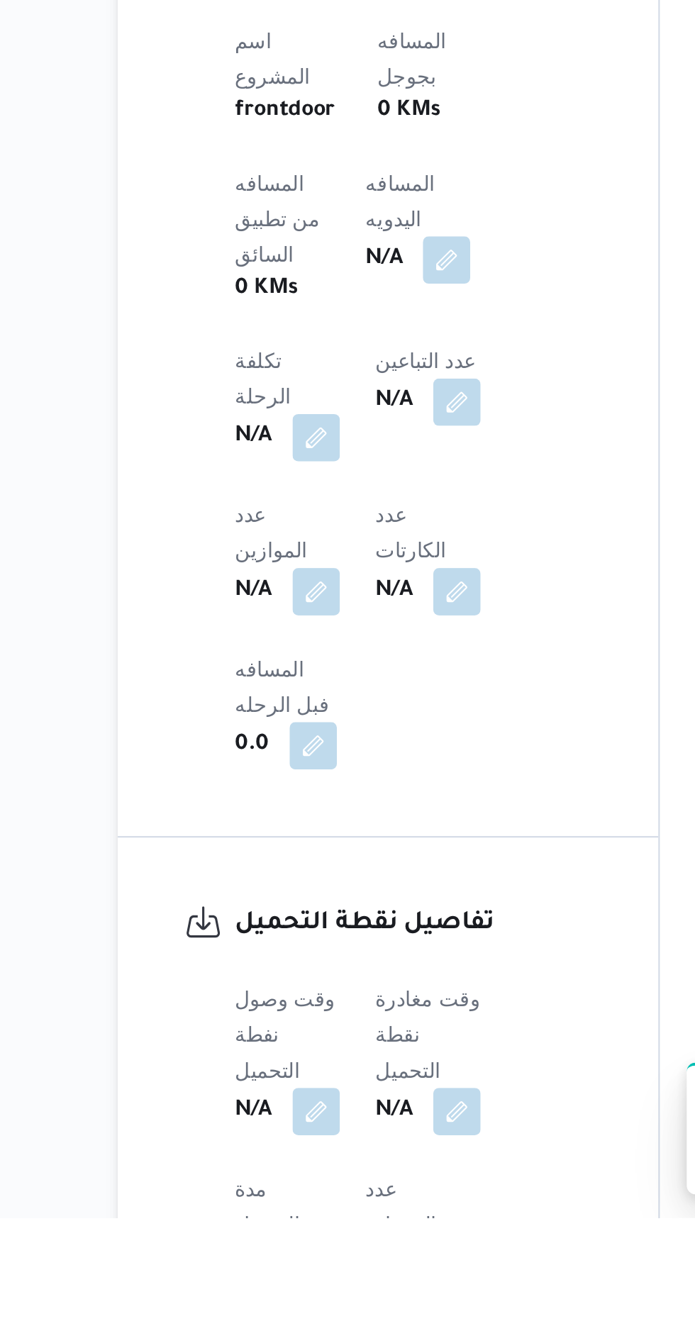
click at [279, 1263] on button "button" at bounding box center [279, 1274] width 23 height 23
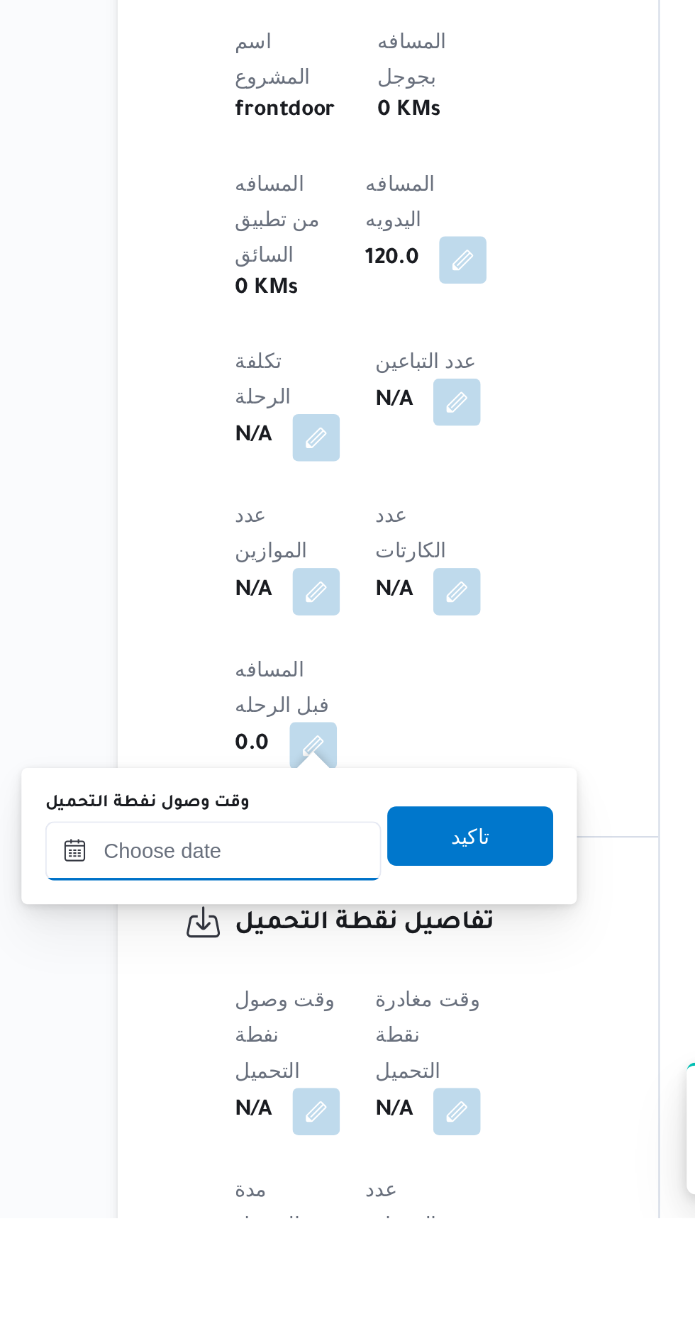
click at [228, 1153] on input "وقت وصول نفطة التحميل" at bounding box center [230, 1150] width 161 height 28
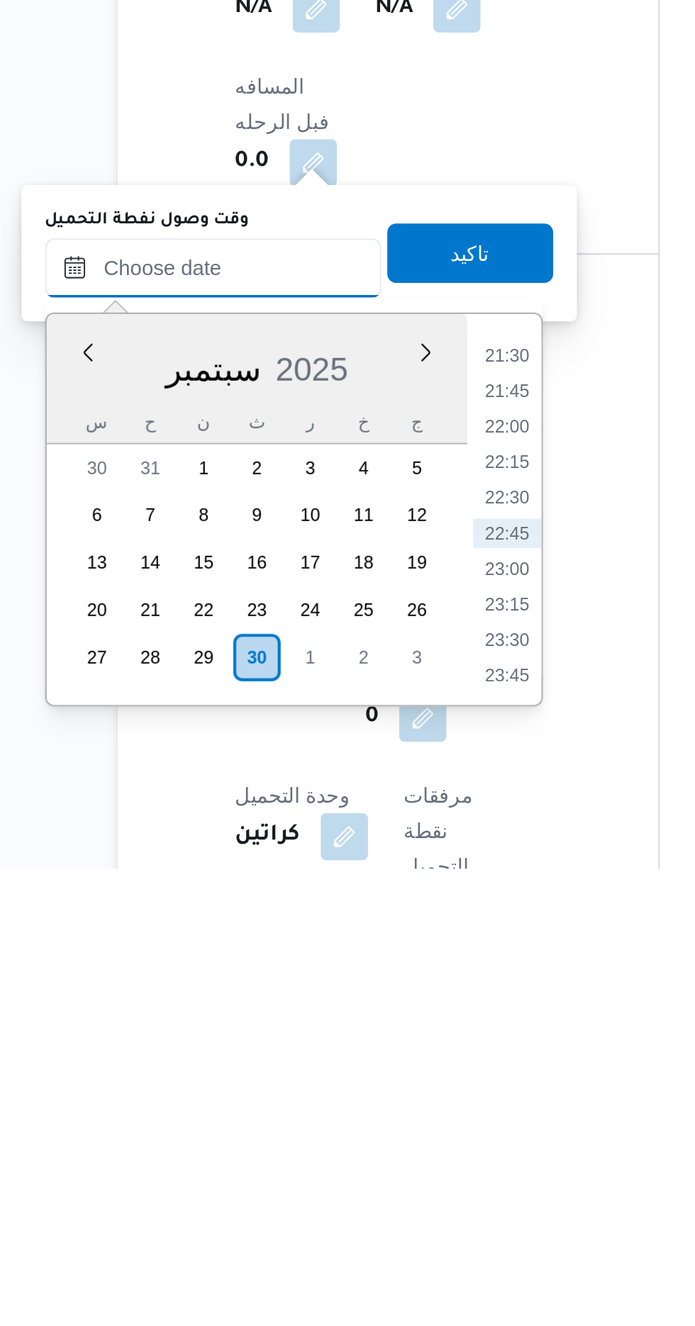
scroll to position [547, 0]
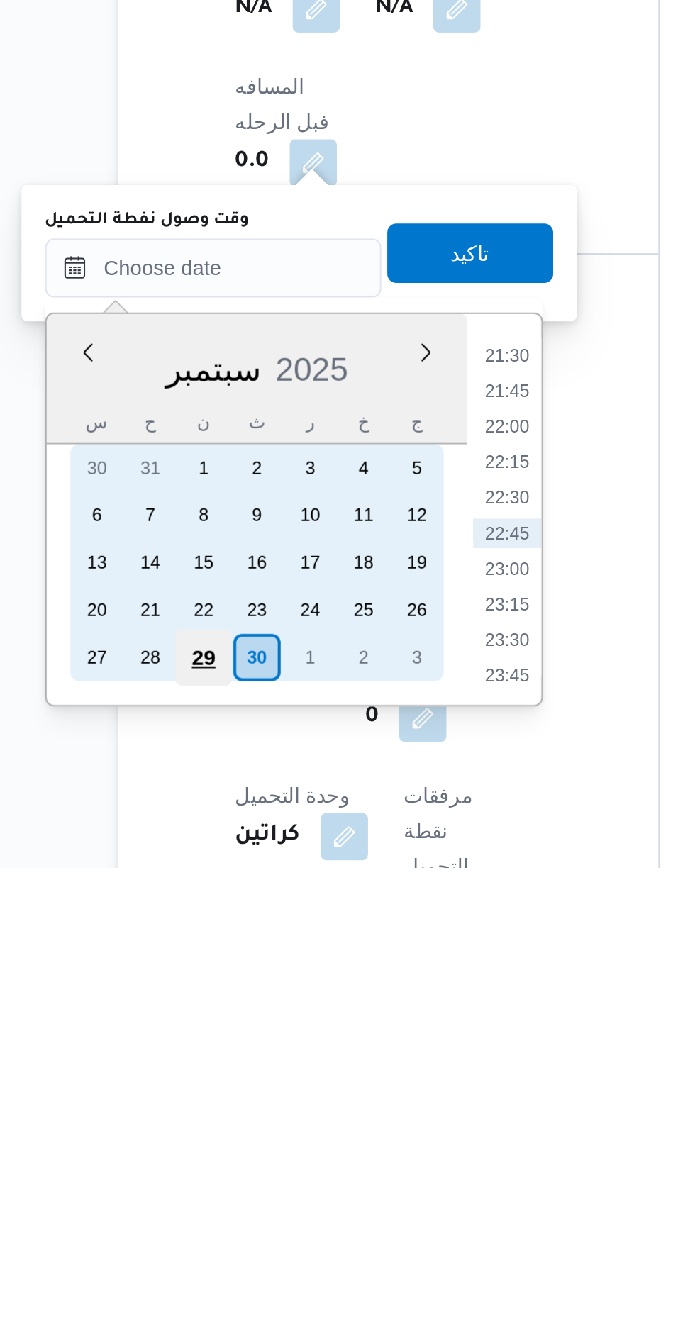
click at [230, 1220] on div "29" at bounding box center [224, 1225] width 27 height 27
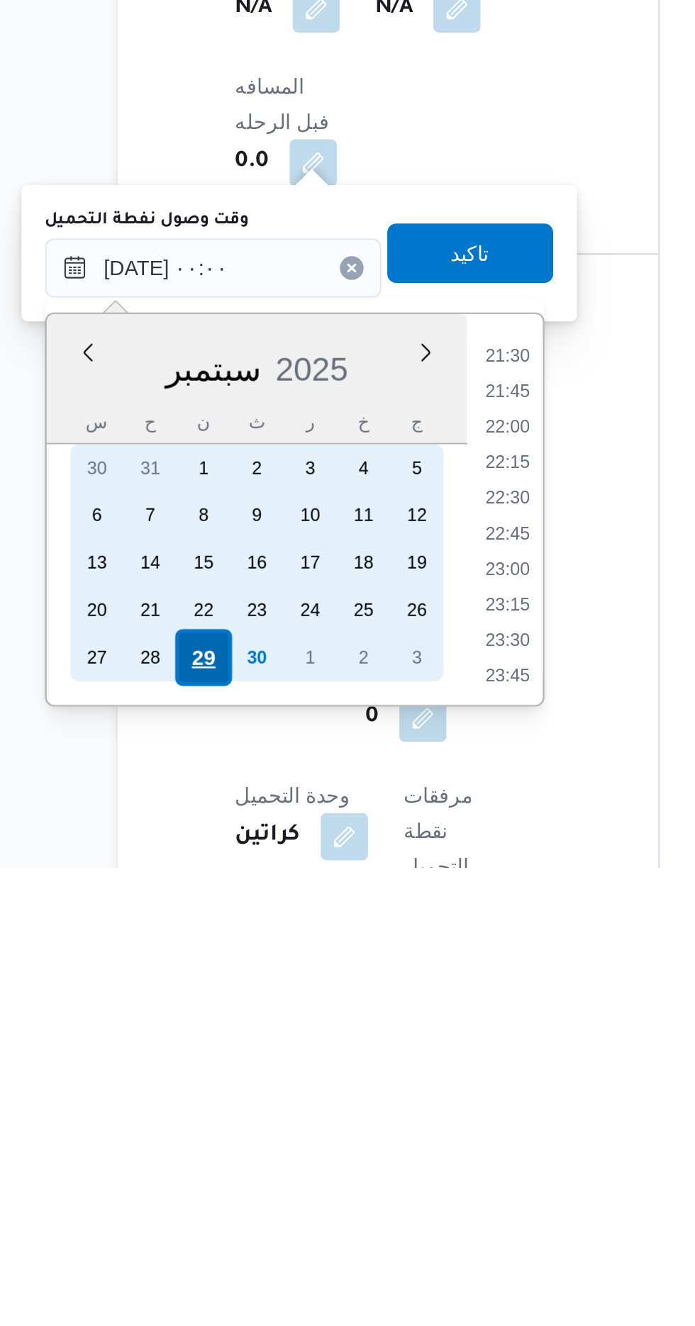
scroll to position [0, 0]
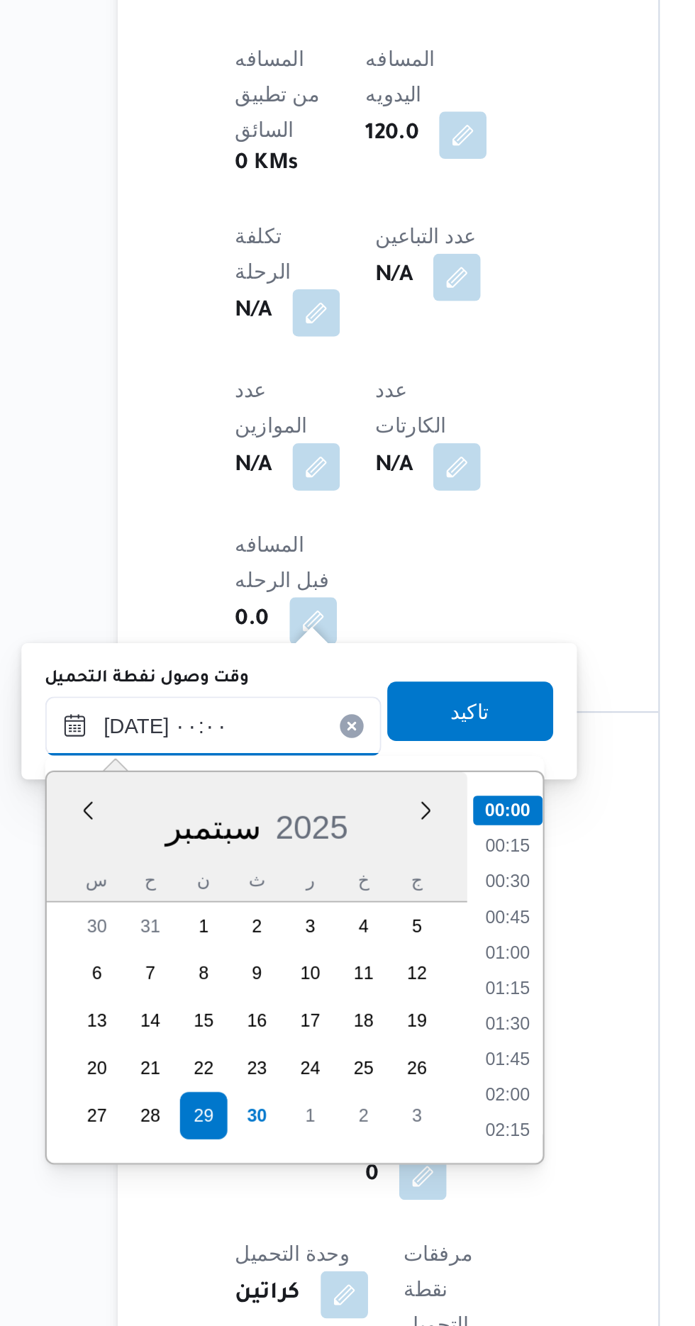
click at [177, 1037] on input "[DATE] ٠٠:٠٠" at bounding box center [230, 1039] width 161 height 28
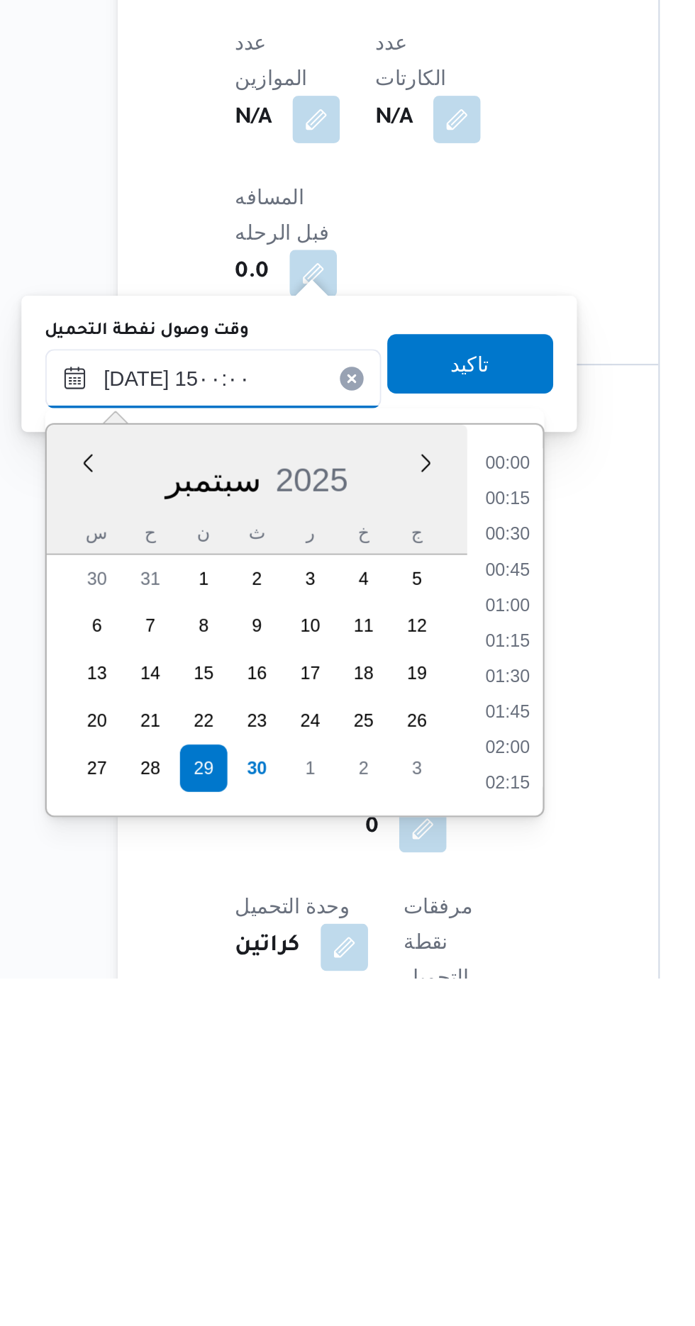
scroll to position [872, 0]
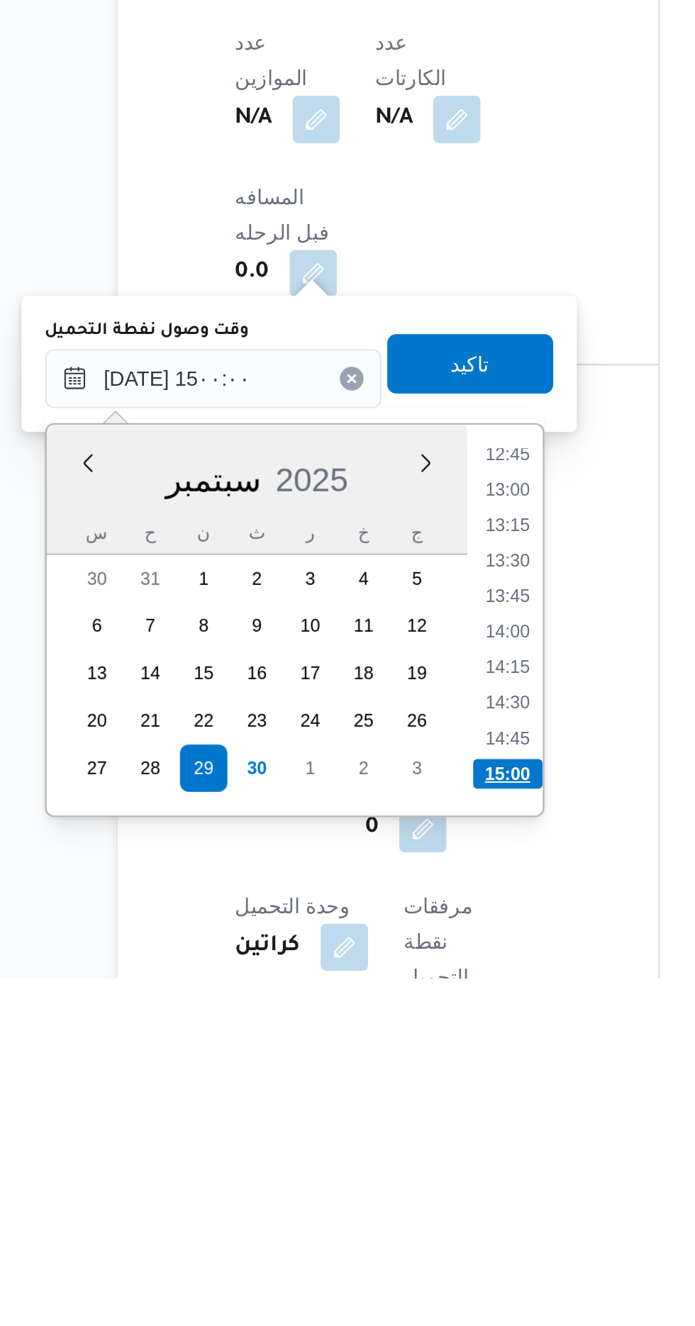
click at [367, 1226] on li "15:00" at bounding box center [371, 1228] width 33 height 14
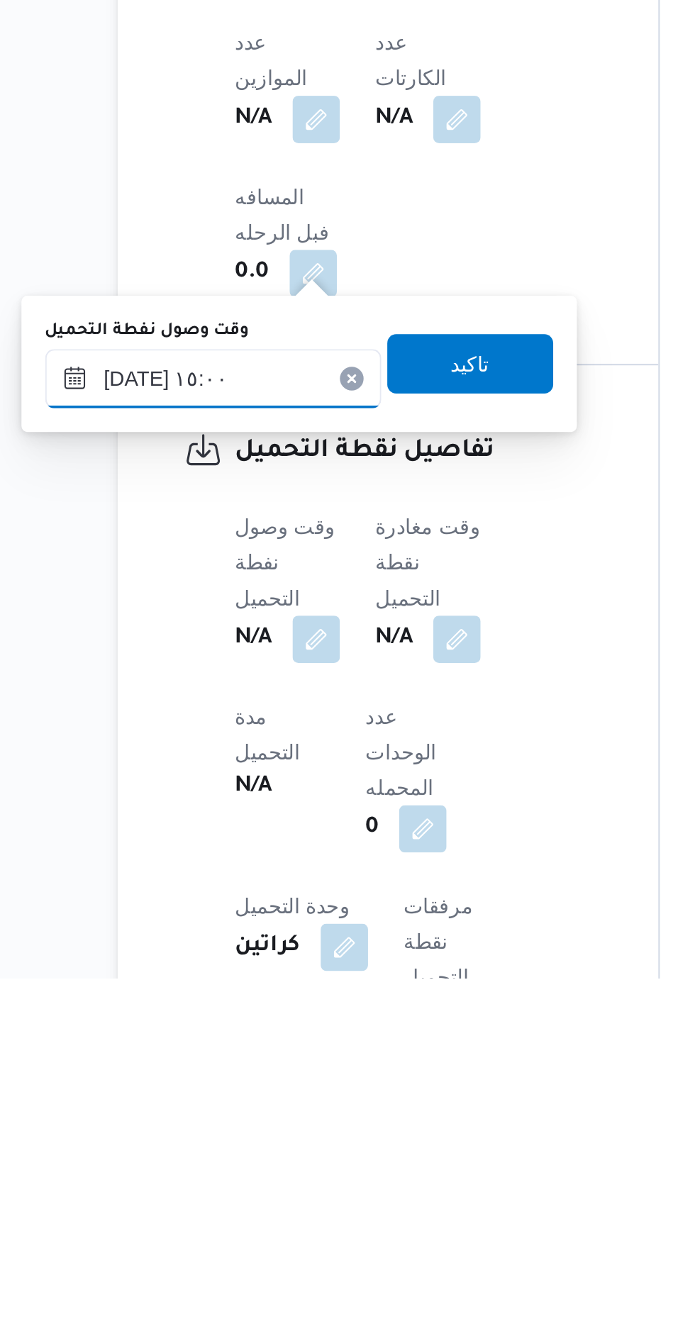
click at [206, 1035] on input "[DATE] ١٥:٠٠" at bounding box center [230, 1039] width 161 height 28
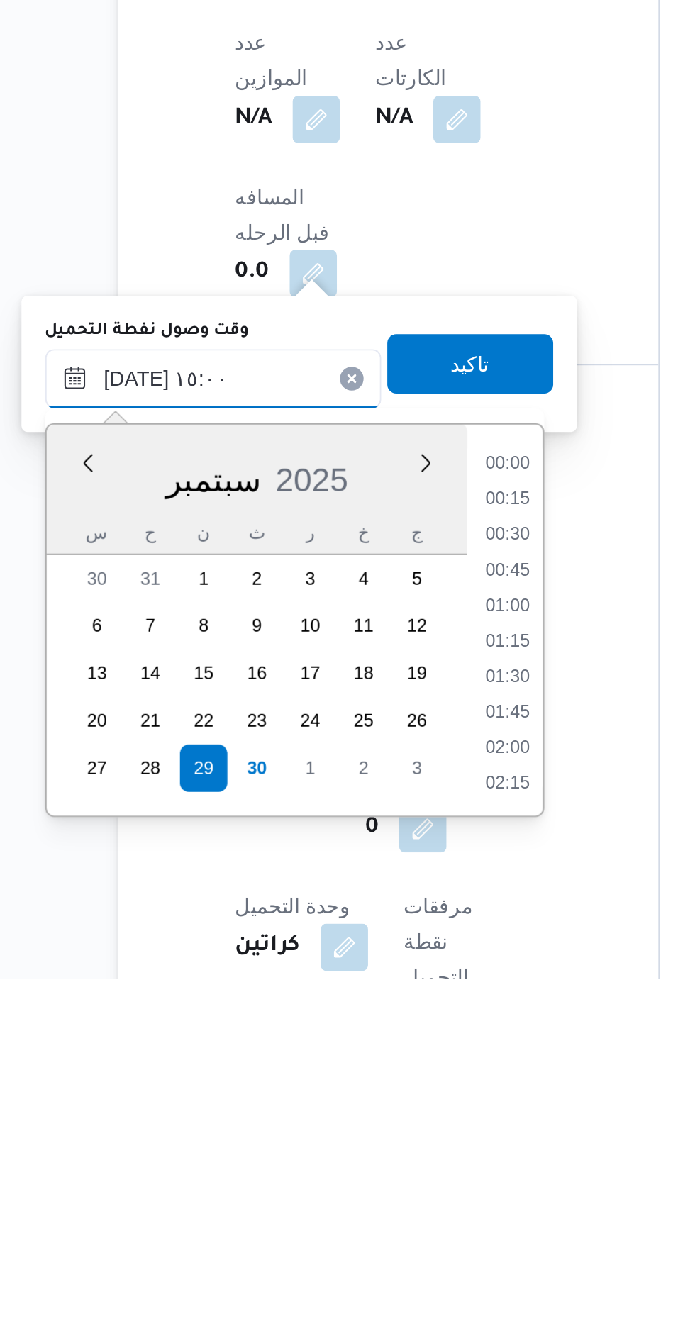
scroll to position [935, 0]
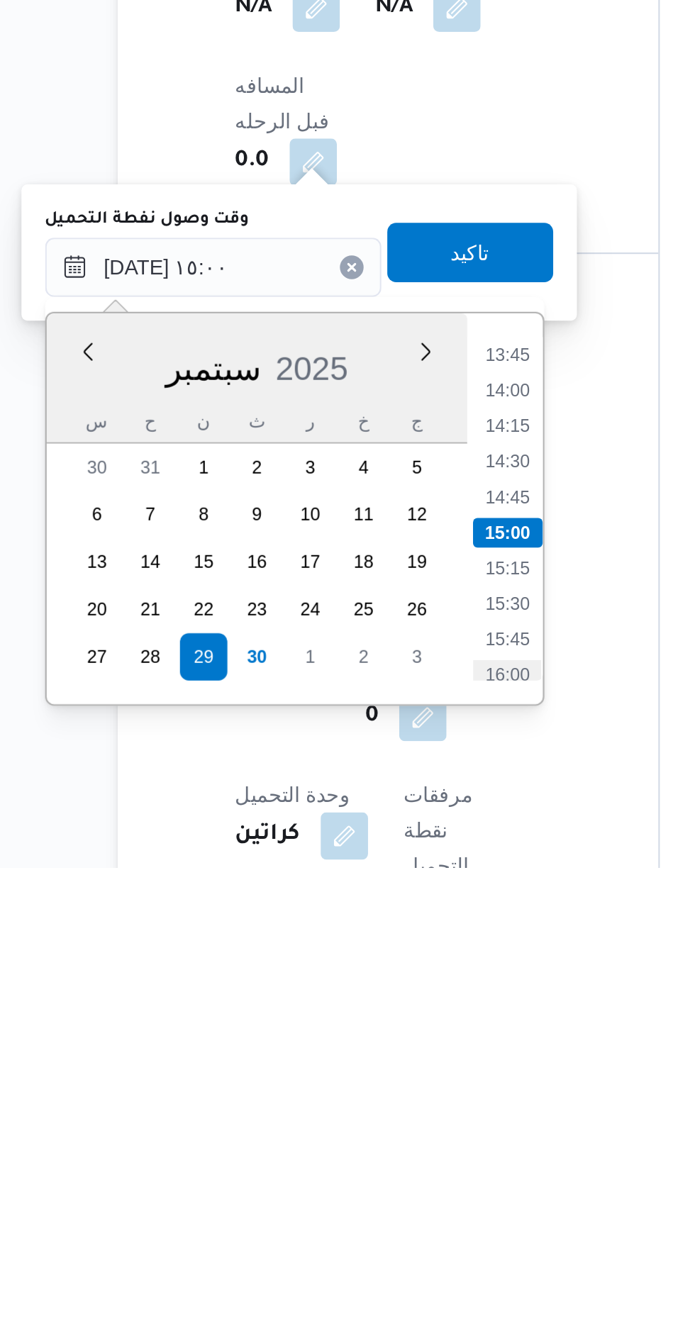
click at [369, 1231] on li "16:00" at bounding box center [371, 1234] width 33 height 14
type input "[DATE] ١٦:٠٠"
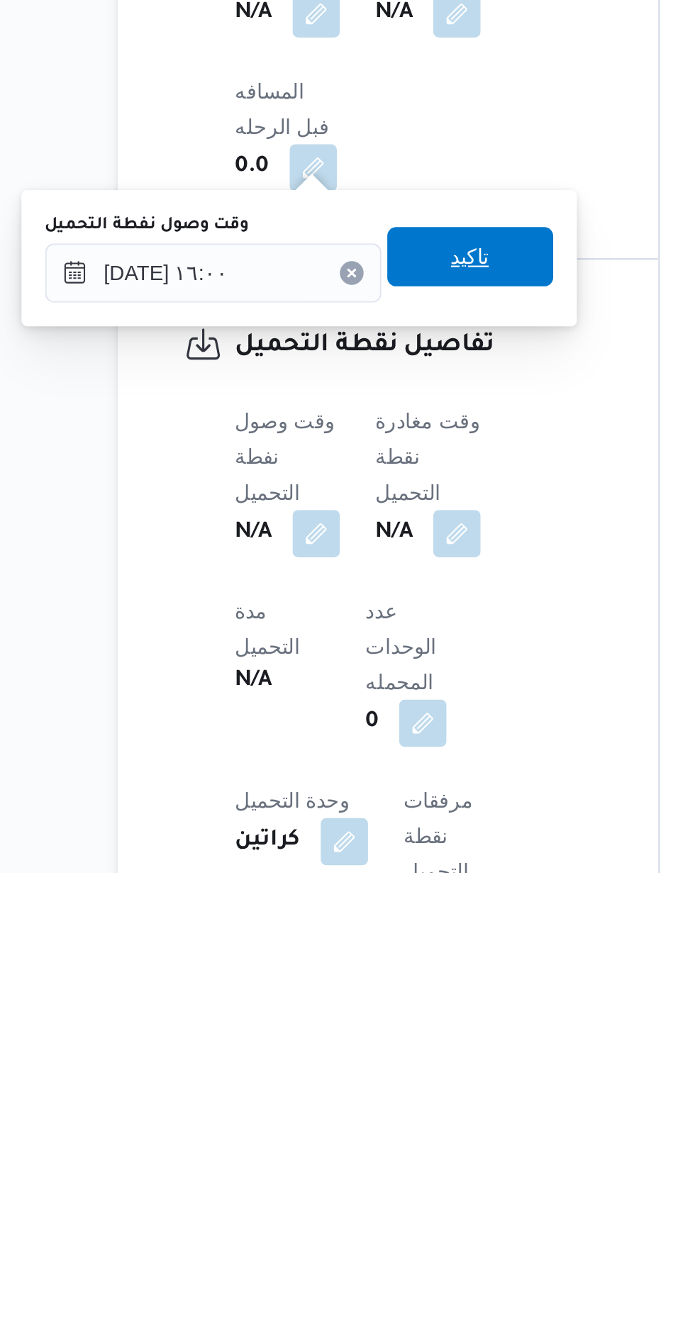
click at [361, 1033] on span "تاكيد" at bounding box center [353, 1031] width 18 height 17
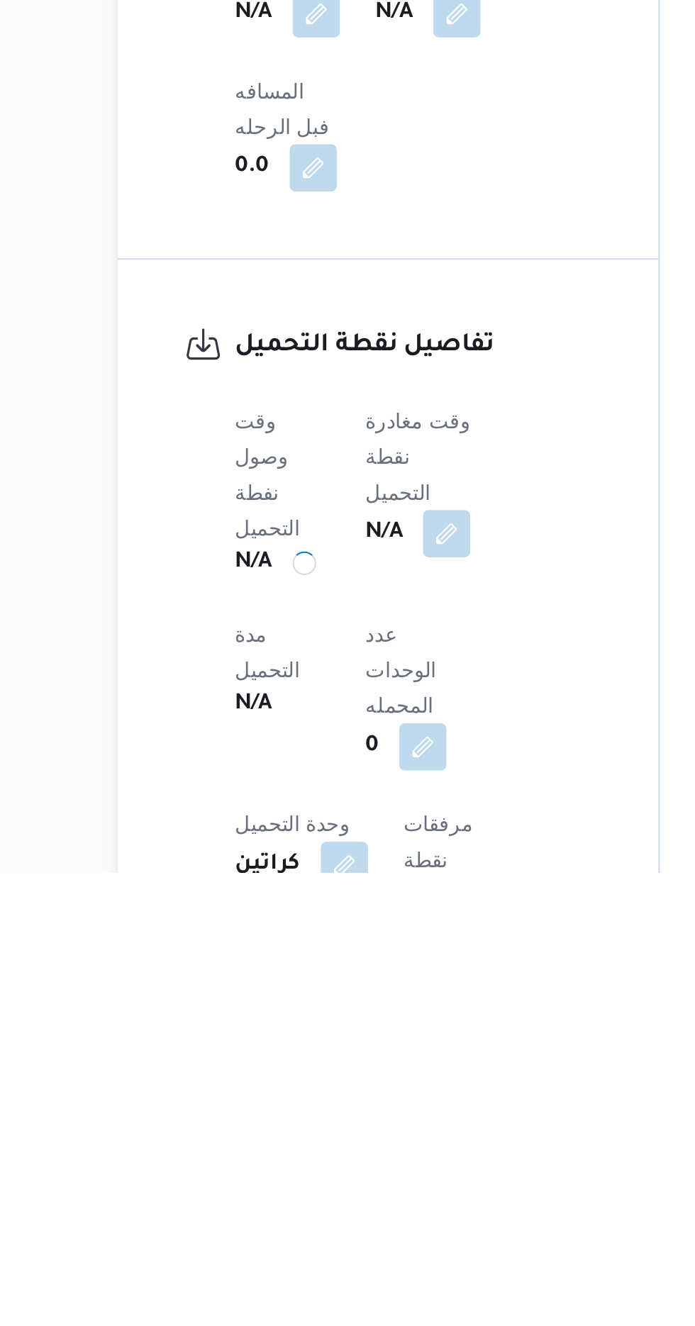
scroll to position [547, 0]
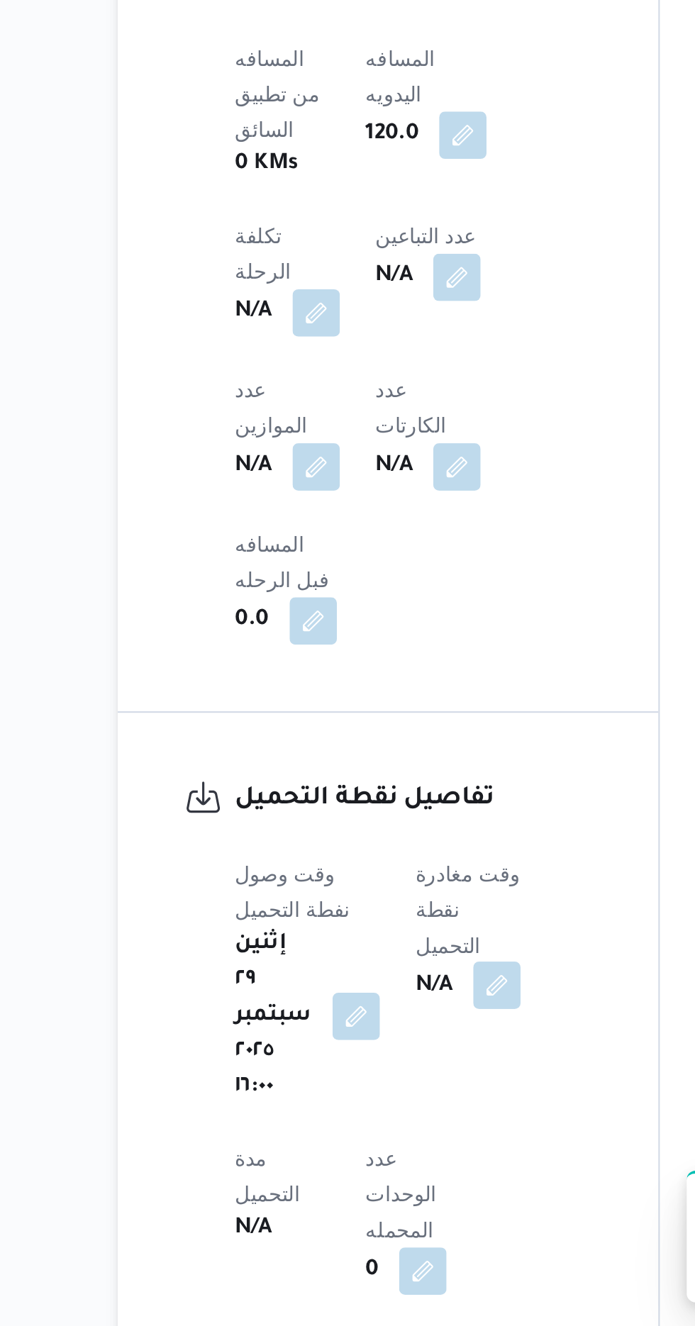
click at [360, 1152] on button "button" at bounding box center [366, 1163] width 23 height 23
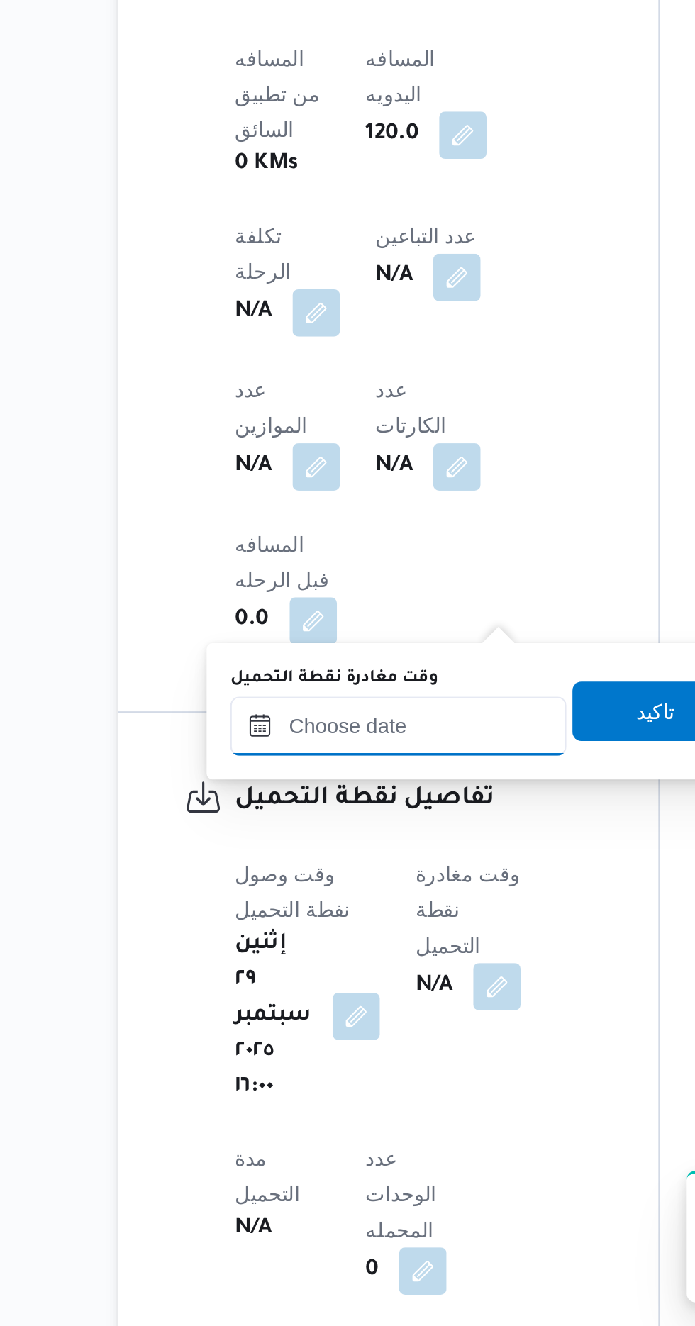
click at [311, 1038] on input "وقت مغادرة نقطة التحميل" at bounding box center [318, 1039] width 161 height 28
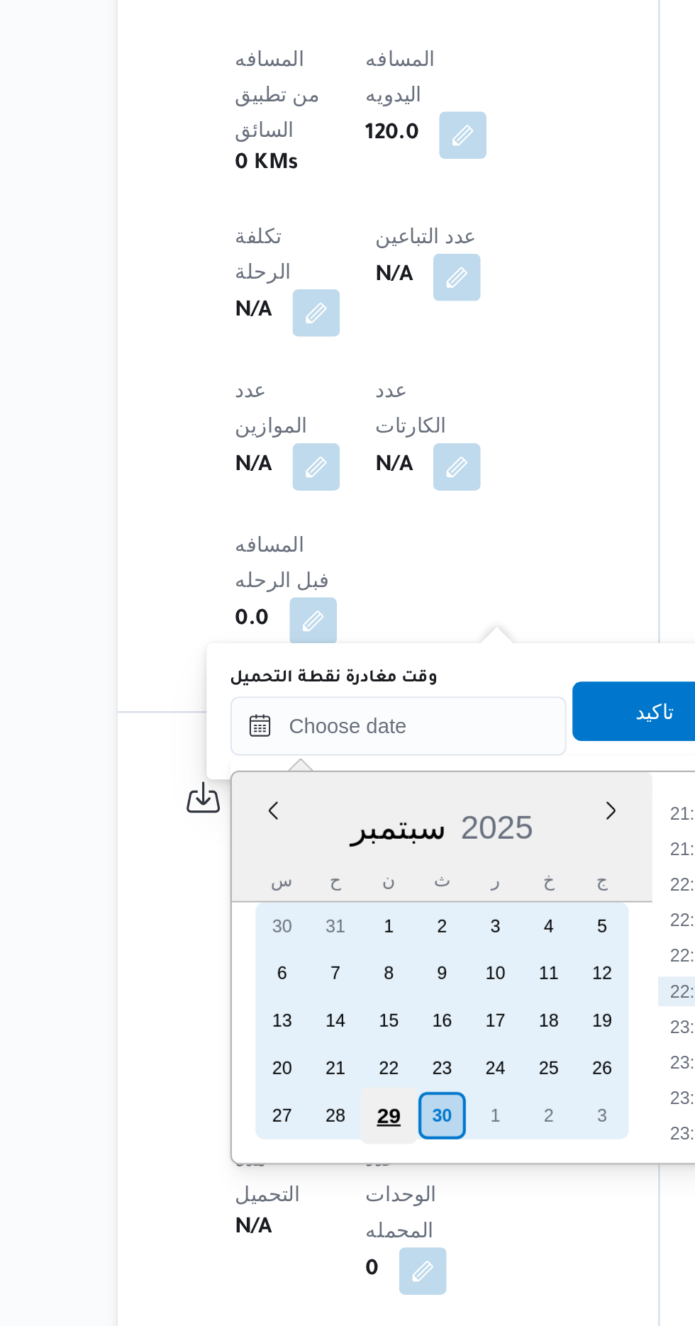
click at [318, 1220] on div "29" at bounding box center [313, 1225] width 27 height 27
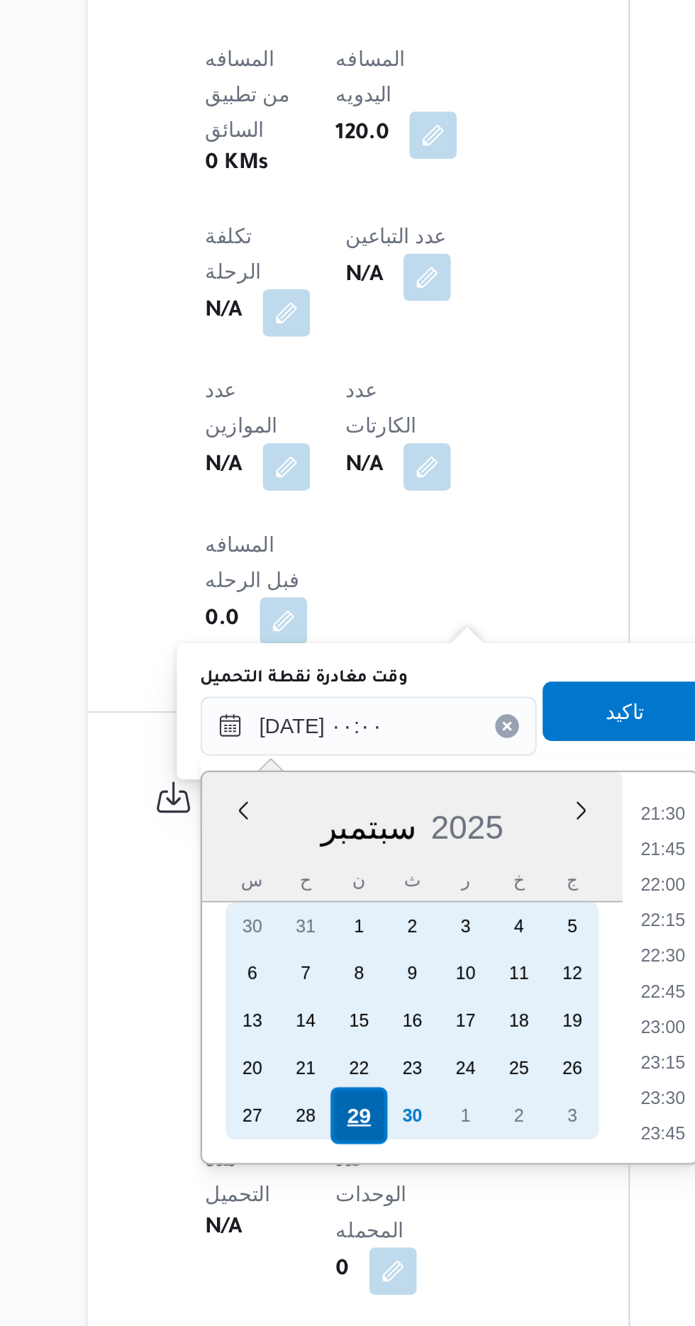
scroll to position [0, 0]
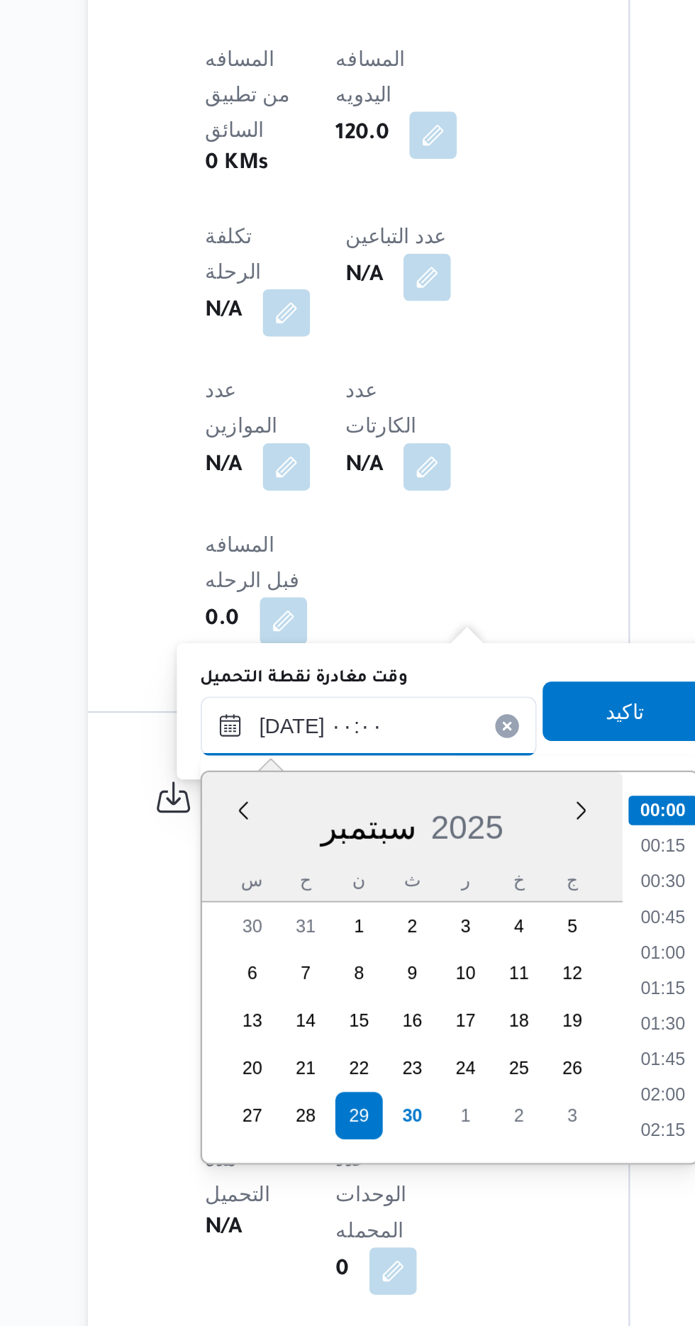
click at [246, 1032] on input "[DATE] ٠٠:٠٠" at bounding box center [318, 1039] width 161 height 28
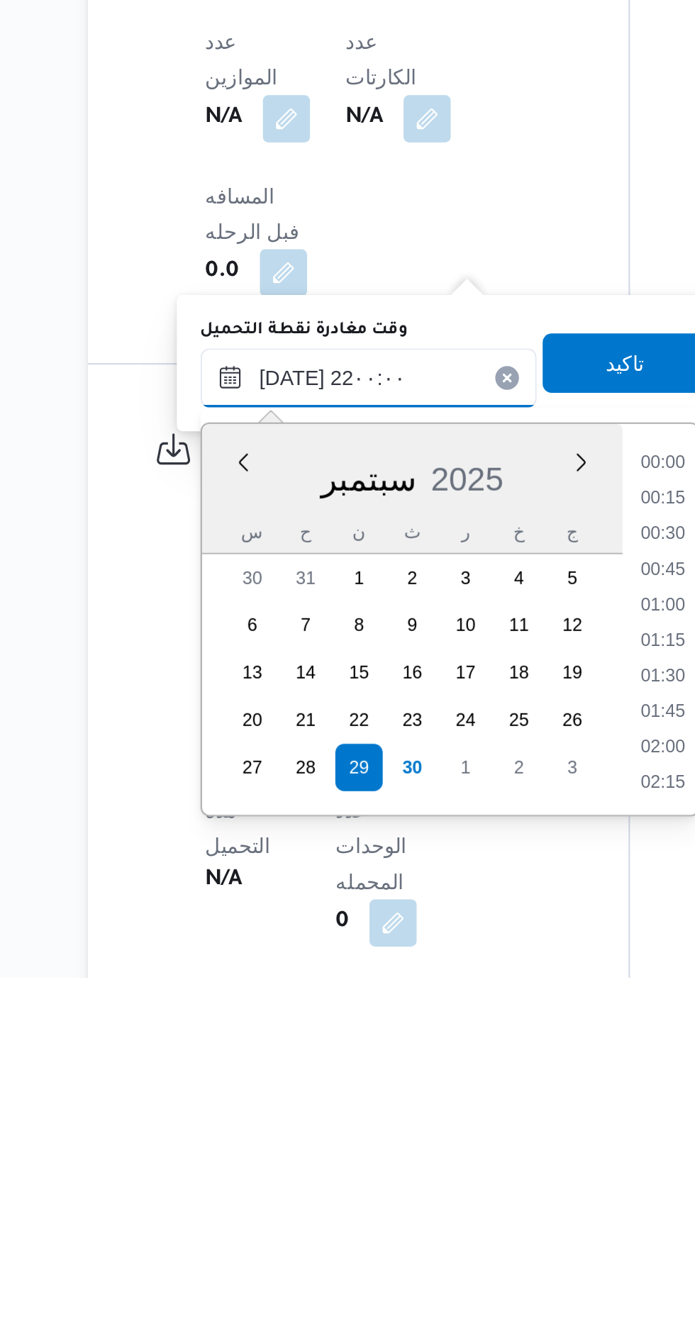
scroll to position [1349, 0]
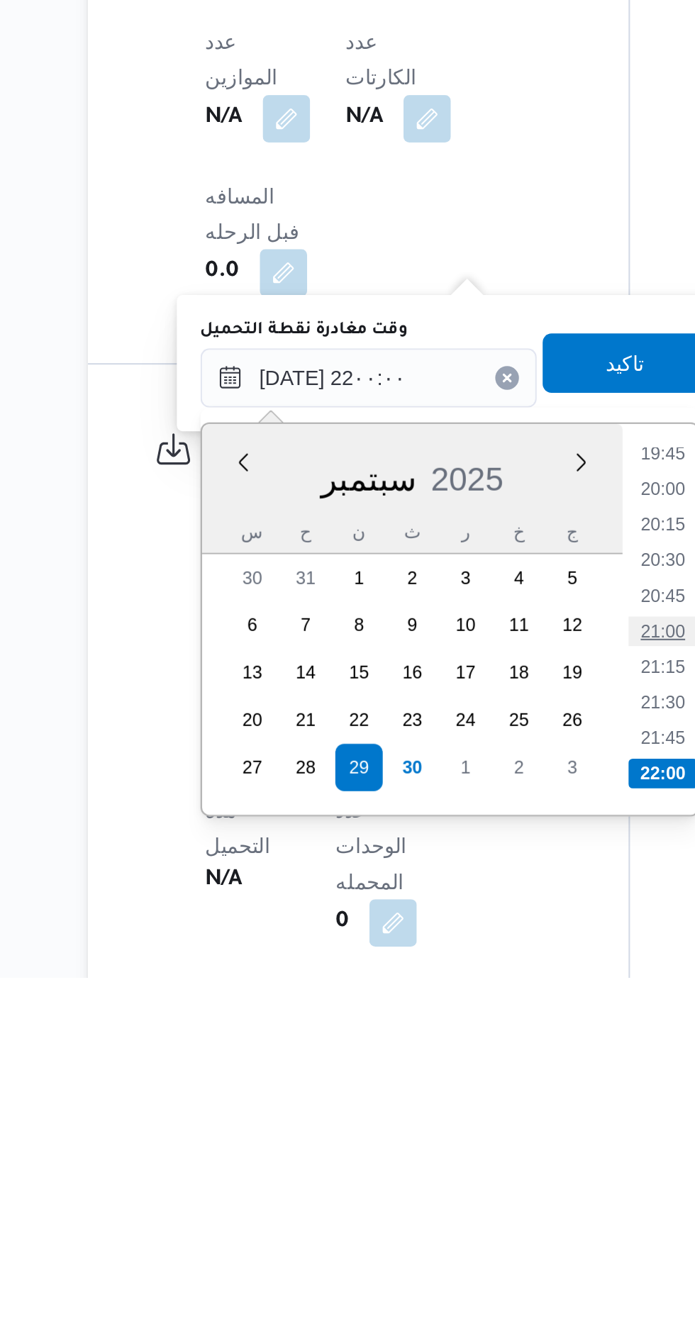
click at [448, 1156] on li "21:00" at bounding box center [459, 1160] width 33 height 14
type input "[DATE] ٢١:٠٠"
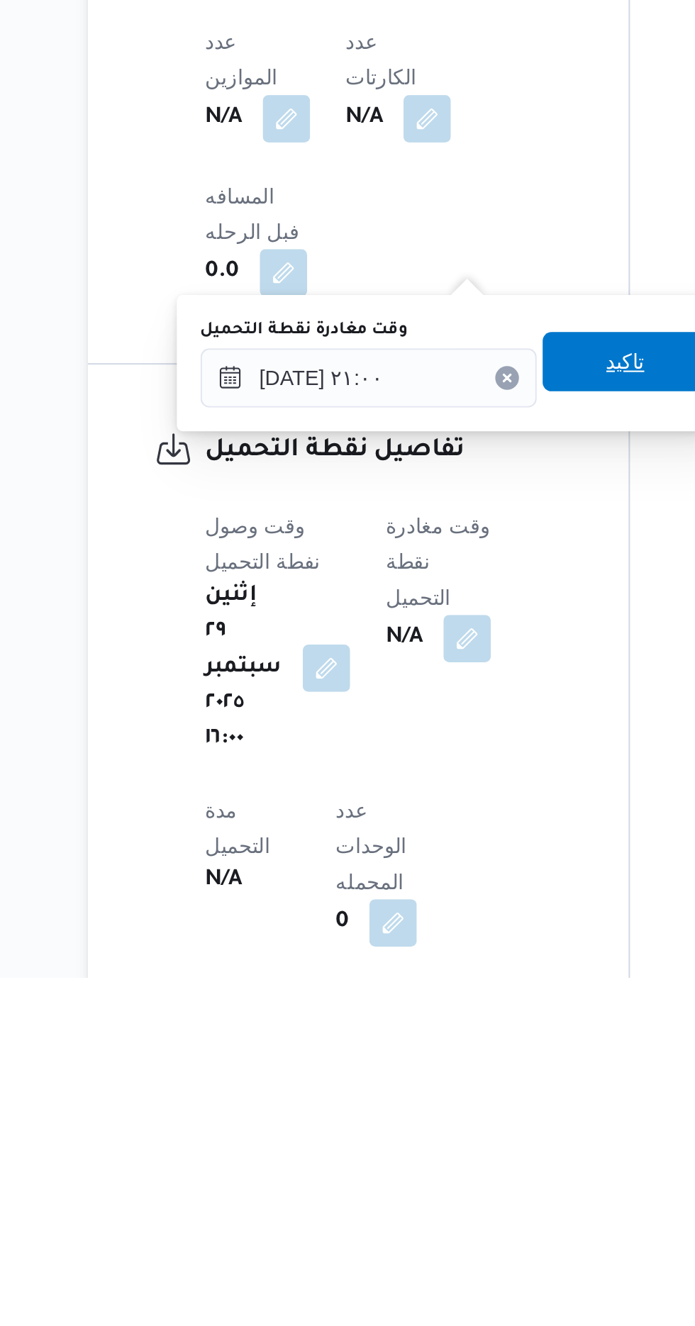
click at [437, 1032] on span "تاكيد" at bounding box center [441, 1031] width 79 height 28
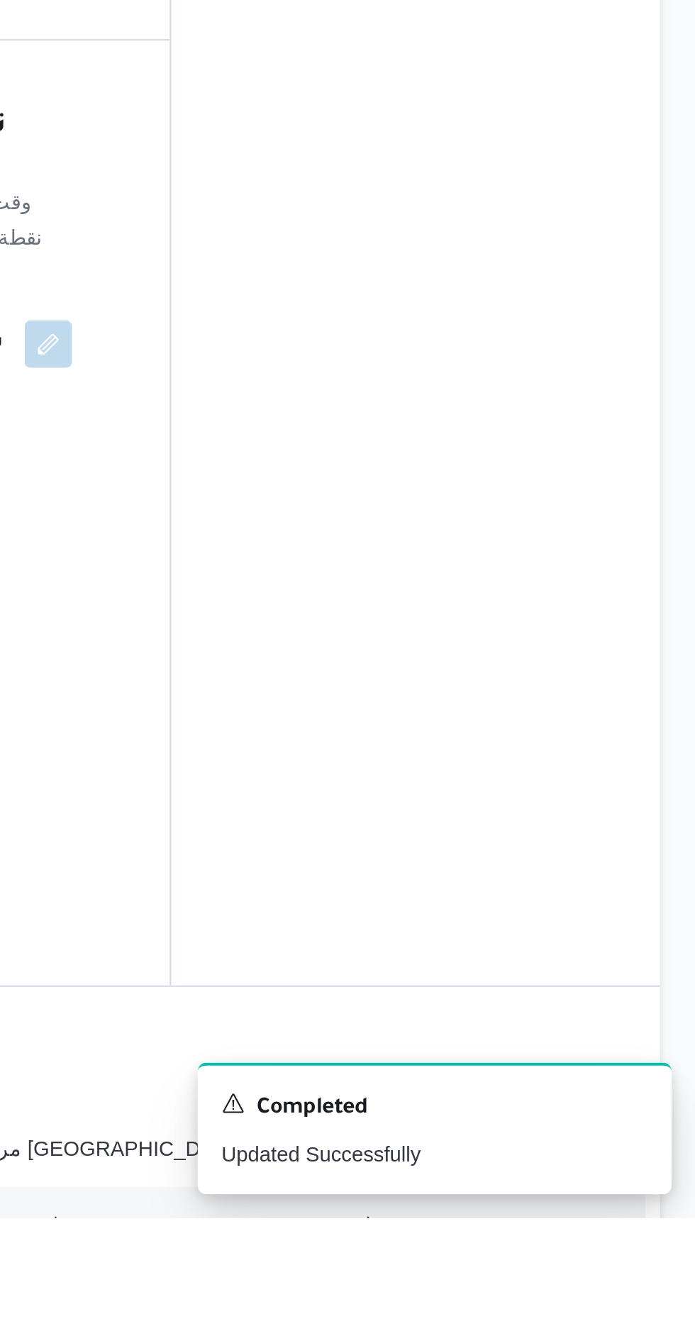
scroll to position [829, 0]
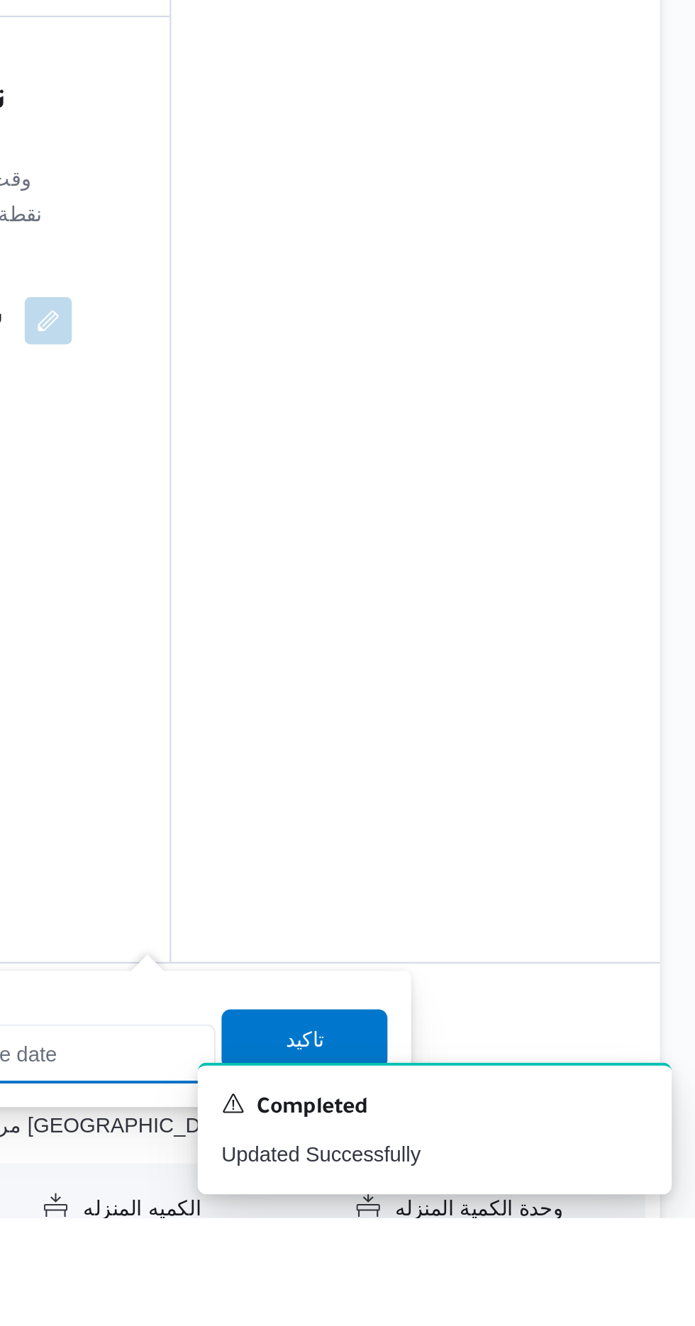
click at [410, 1247] on input "وقت الوصول" at bounding box center [384, 1247] width 161 height 28
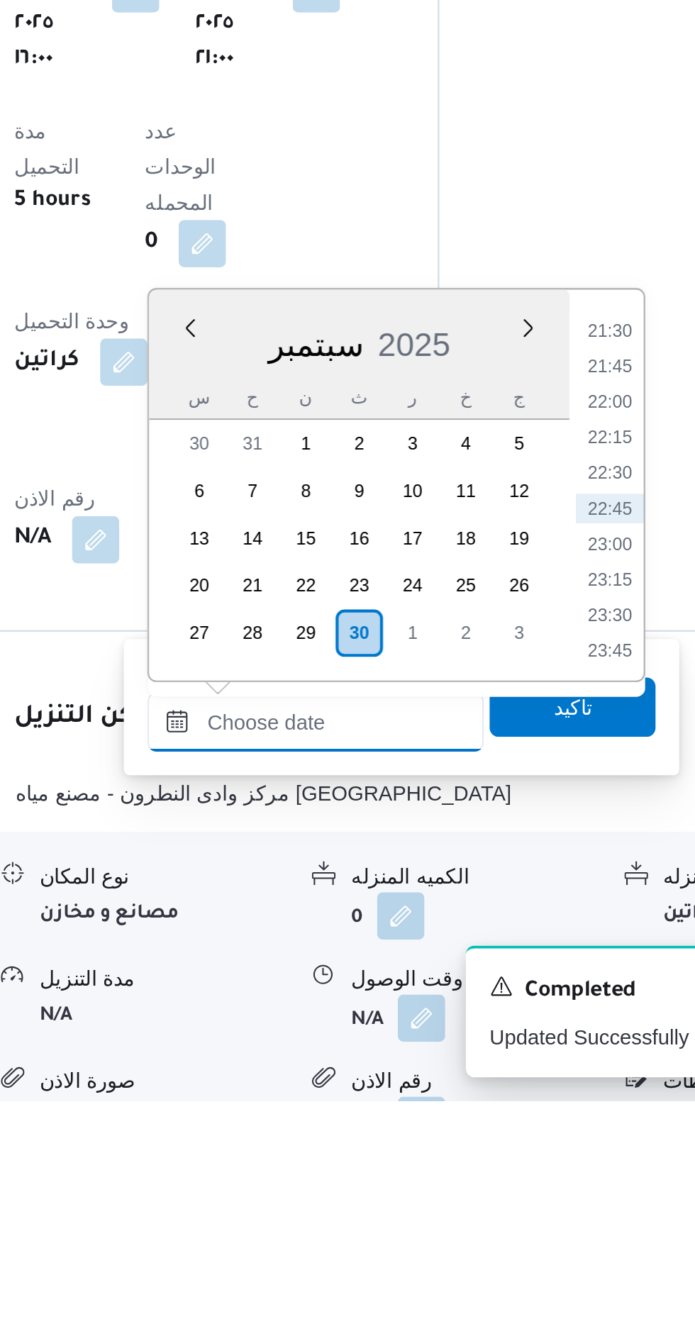
scroll to position [932, 0]
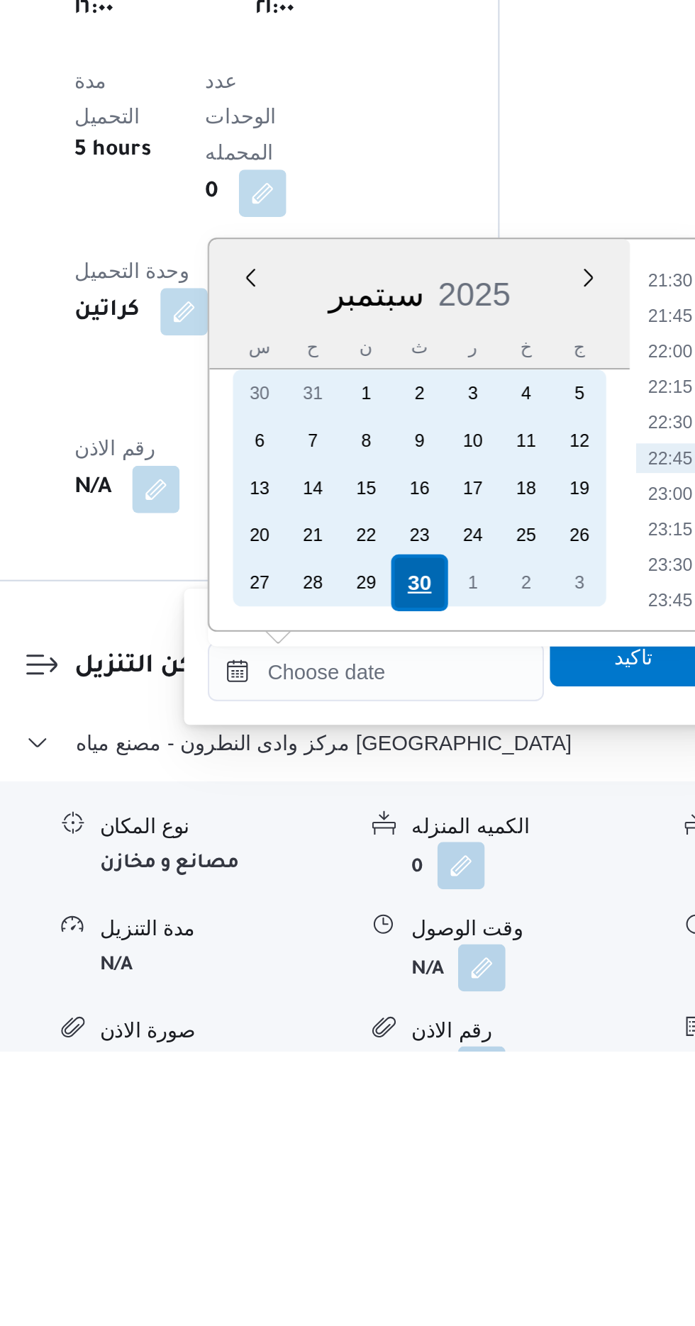
click at [410, 1100] on div "30" at bounding box center [405, 1102] width 27 height 27
type input "[DATE] ٠٠:٠٠"
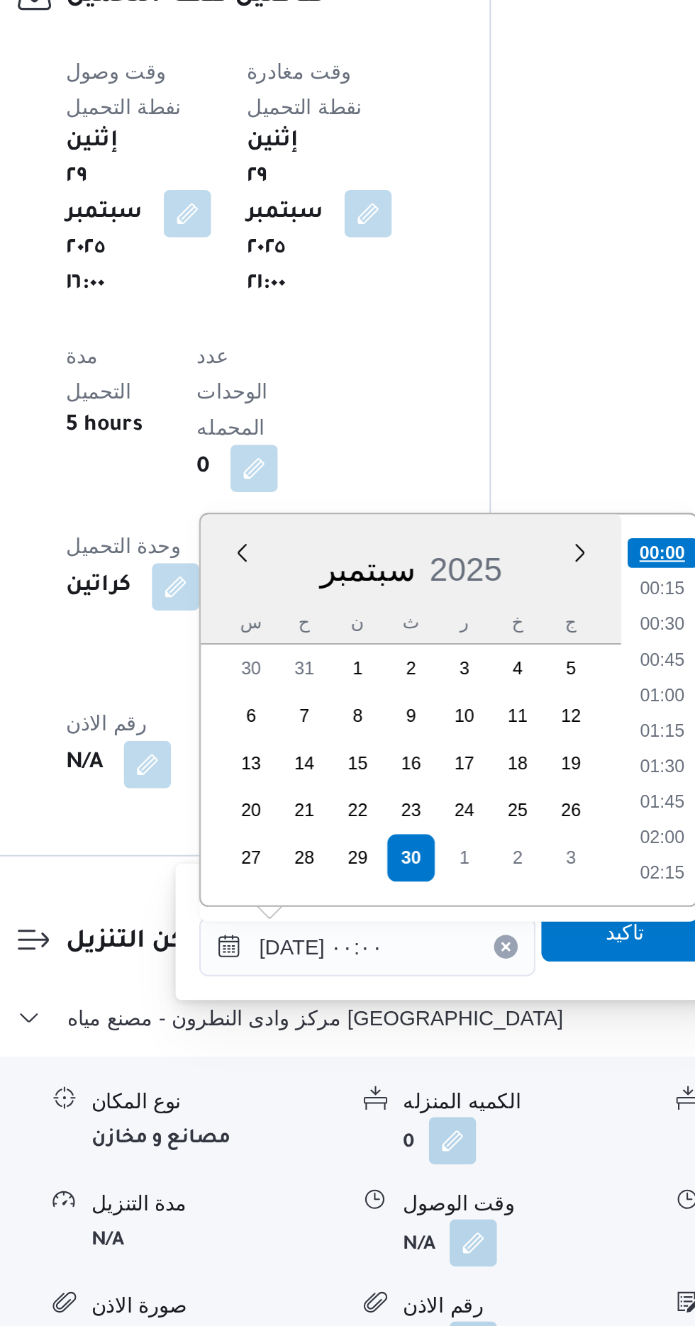
click at [515, 949] on li "00:00" at bounding box center [525, 956] width 33 height 14
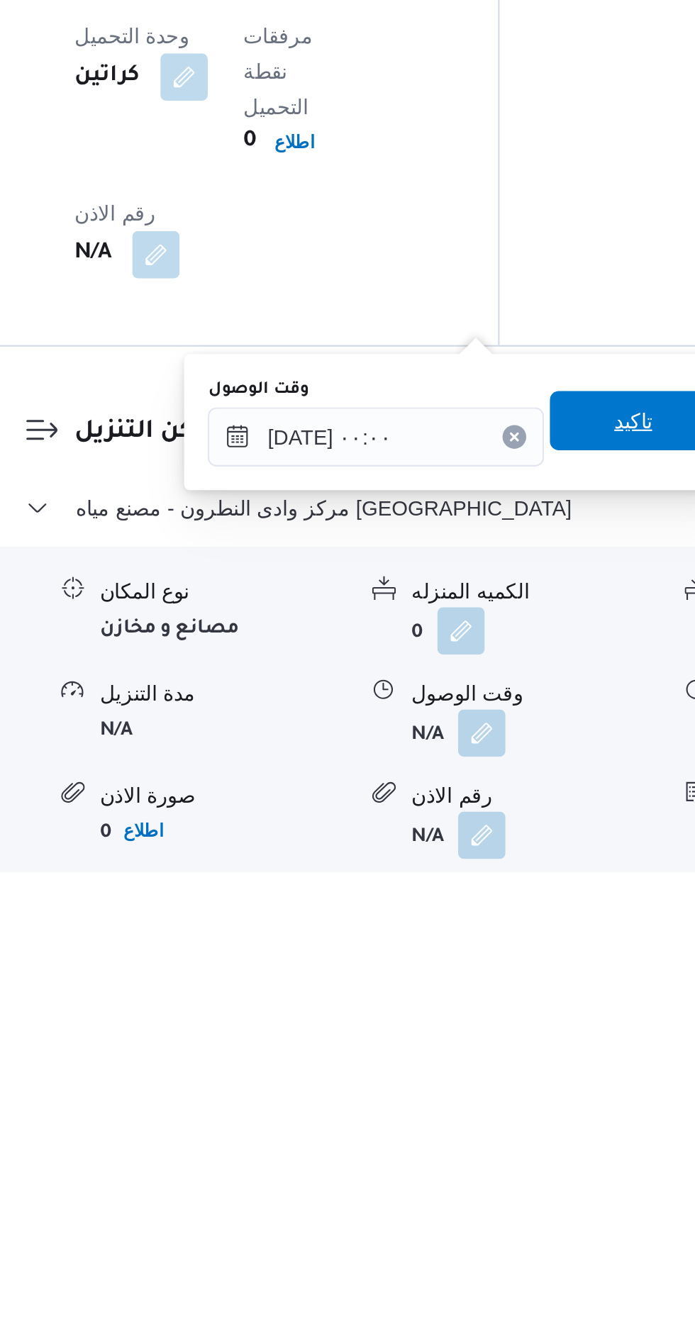
click at [501, 1113] on span "تاكيد" at bounding box center [507, 1110] width 79 height 28
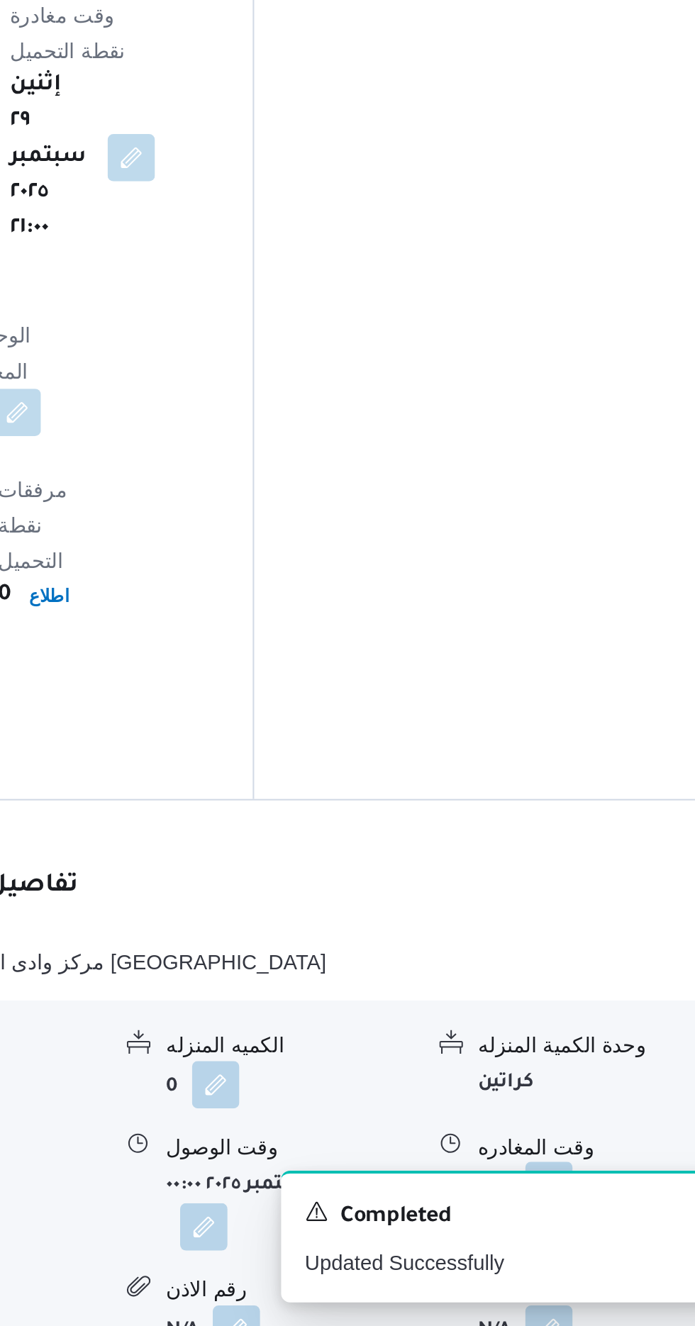
click at [580, 1247] on button "button" at bounding box center [585, 1258] width 23 height 23
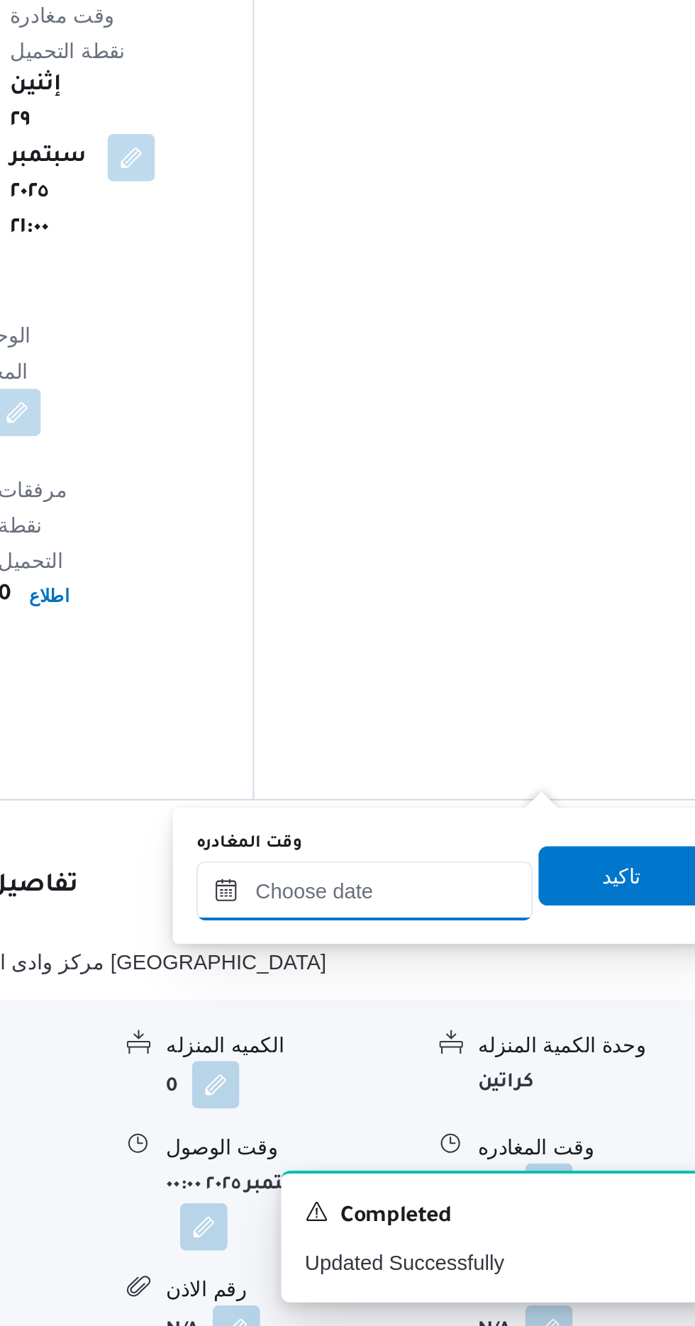
click at [447, 1119] on input "وقت المغادره" at bounding box center [496, 1117] width 161 height 28
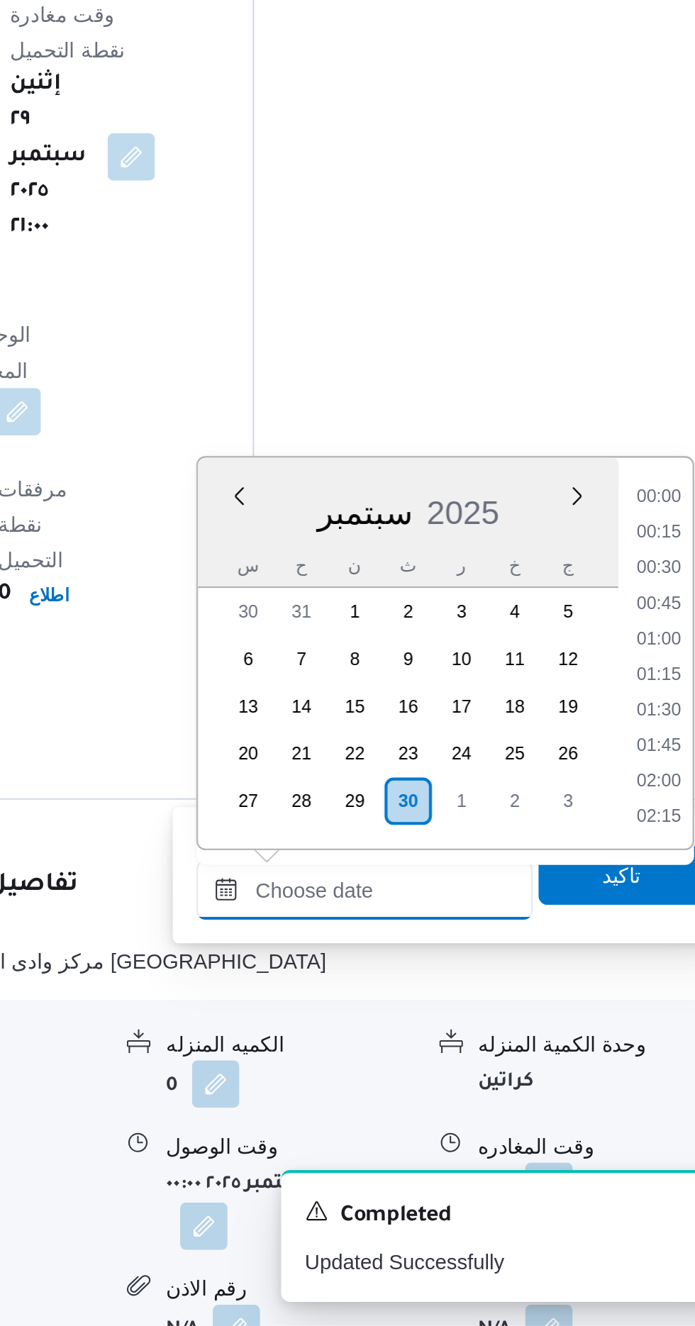
scroll to position [1462, 0]
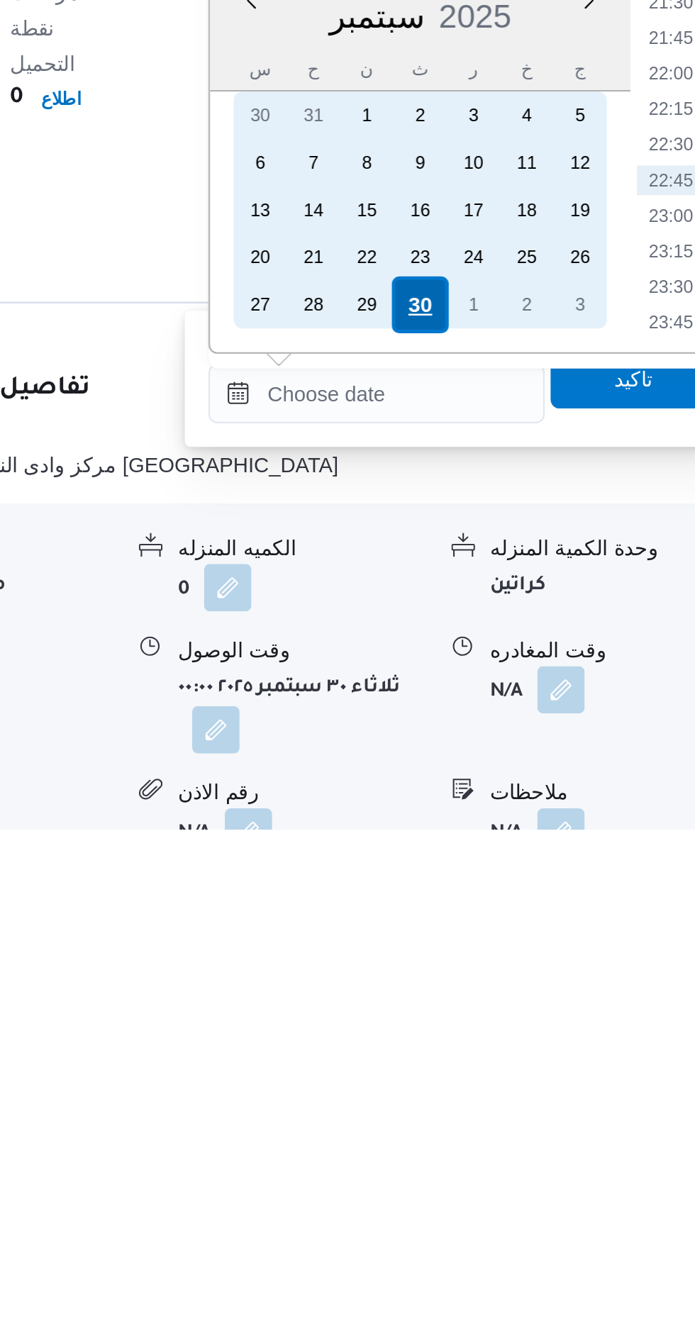
click at [516, 1072] on div "30" at bounding box center [517, 1075] width 27 height 27
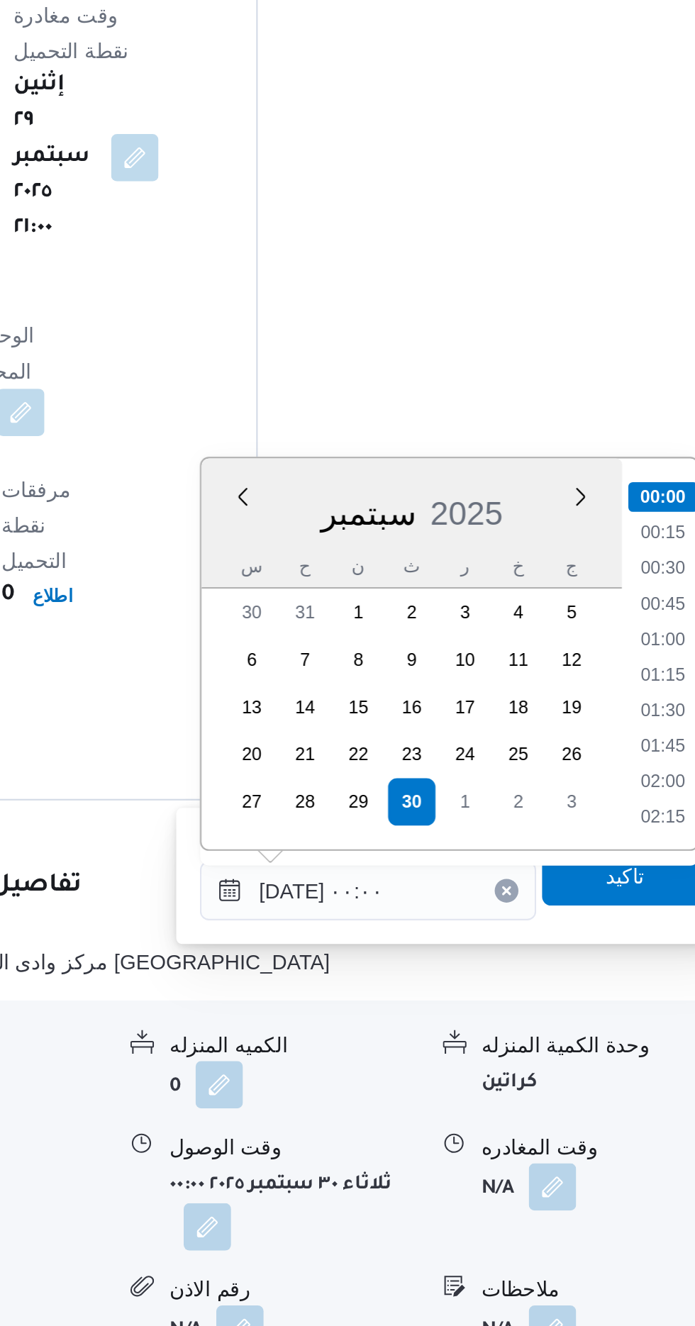
click at [647, 989] on ul "00:00 00:15 00:30 00:45 01:00 01:15 01:30 01:45 02:00 02:15 02:30 02:45 03:00 0…" at bounding box center [637, 1004] width 33 height 165
click at [638, 994] on li "01:00" at bounding box center [637, 997] width 33 height 14
type input "[DATE] ٠١:٠٠"
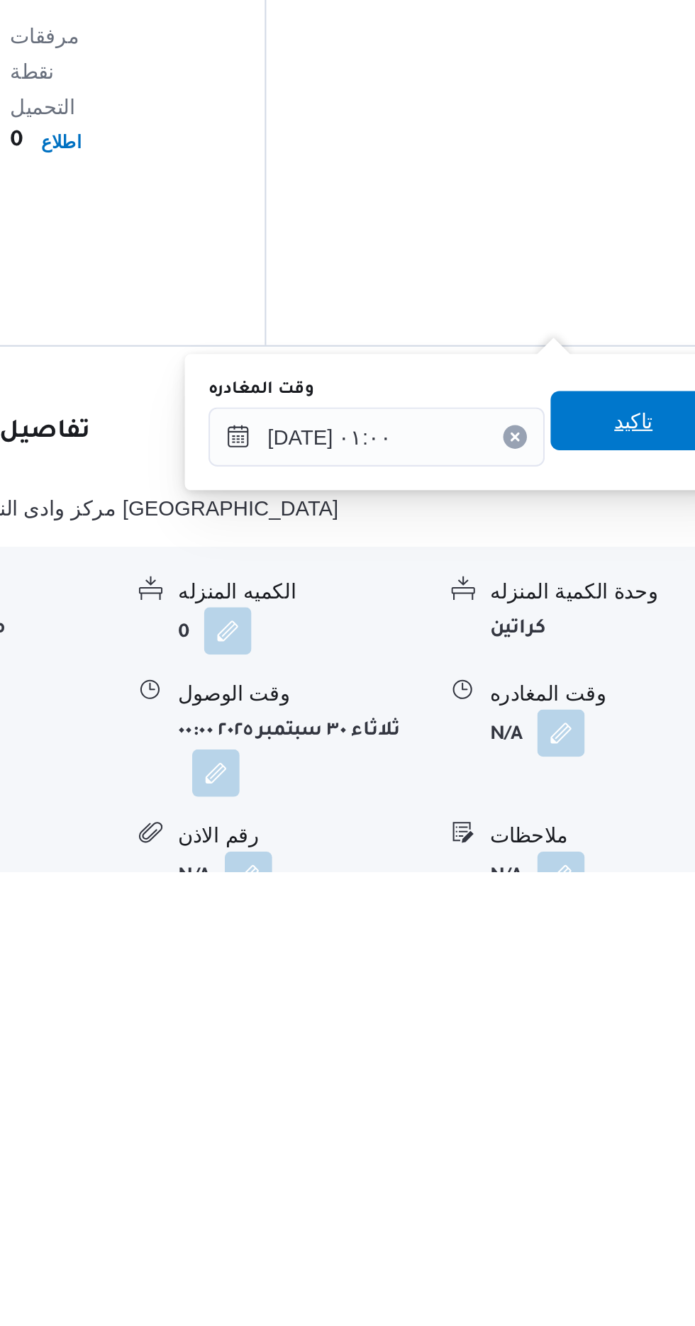
click at [629, 1106] on span "تاكيد" at bounding box center [620, 1109] width 18 height 17
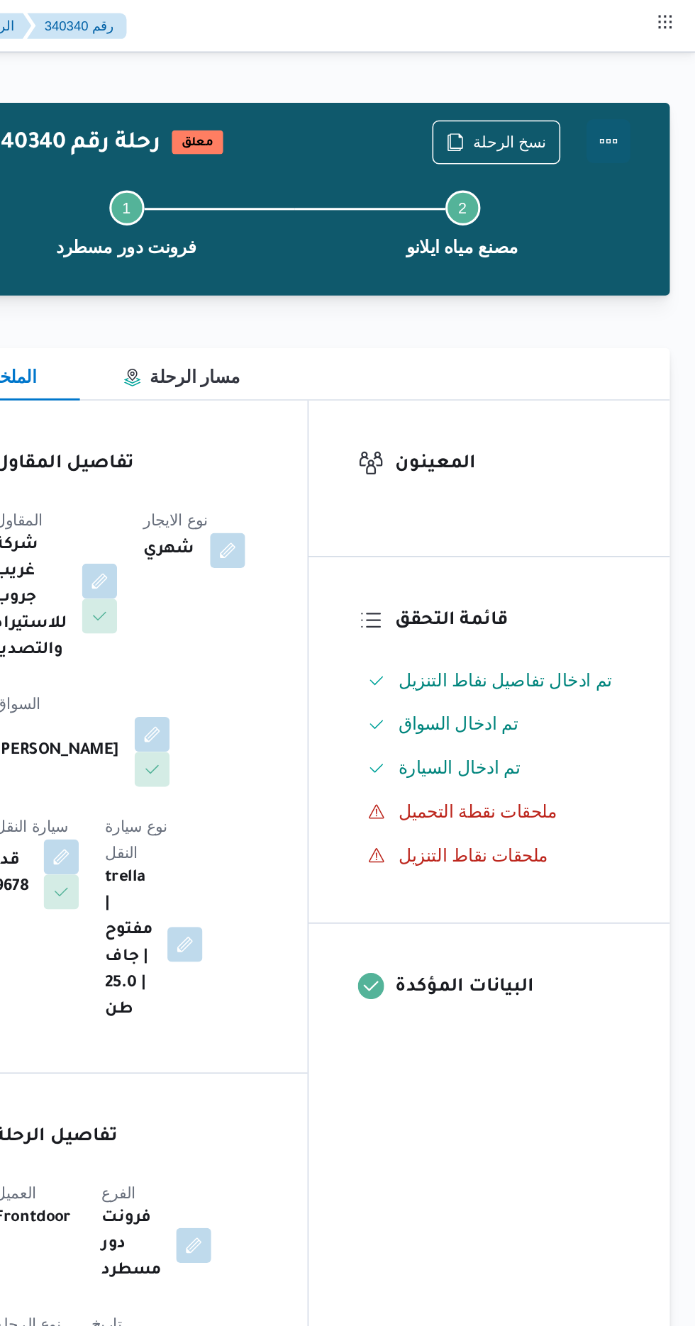
click at [645, 85] on button "Actions" at bounding box center [638, 91] width 28 height 28
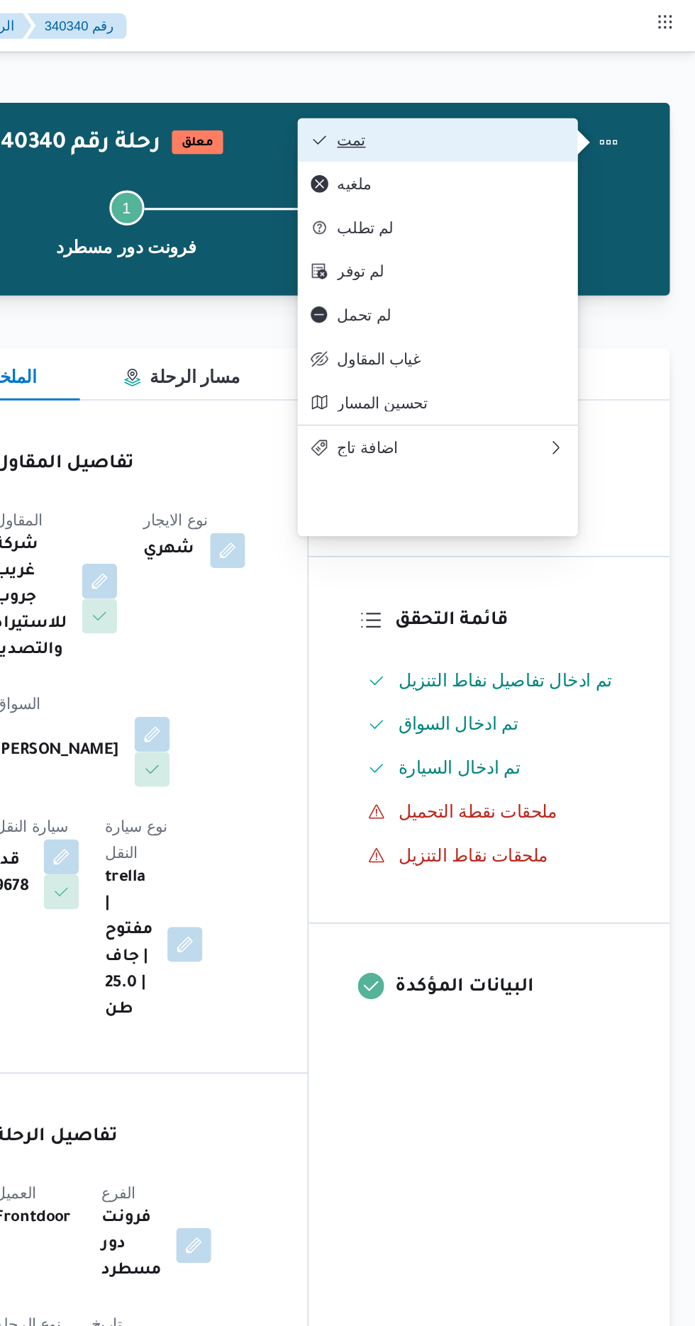
click at [586, 105] on button "تمت" at bounding box center [528, 91] width 182 height 28
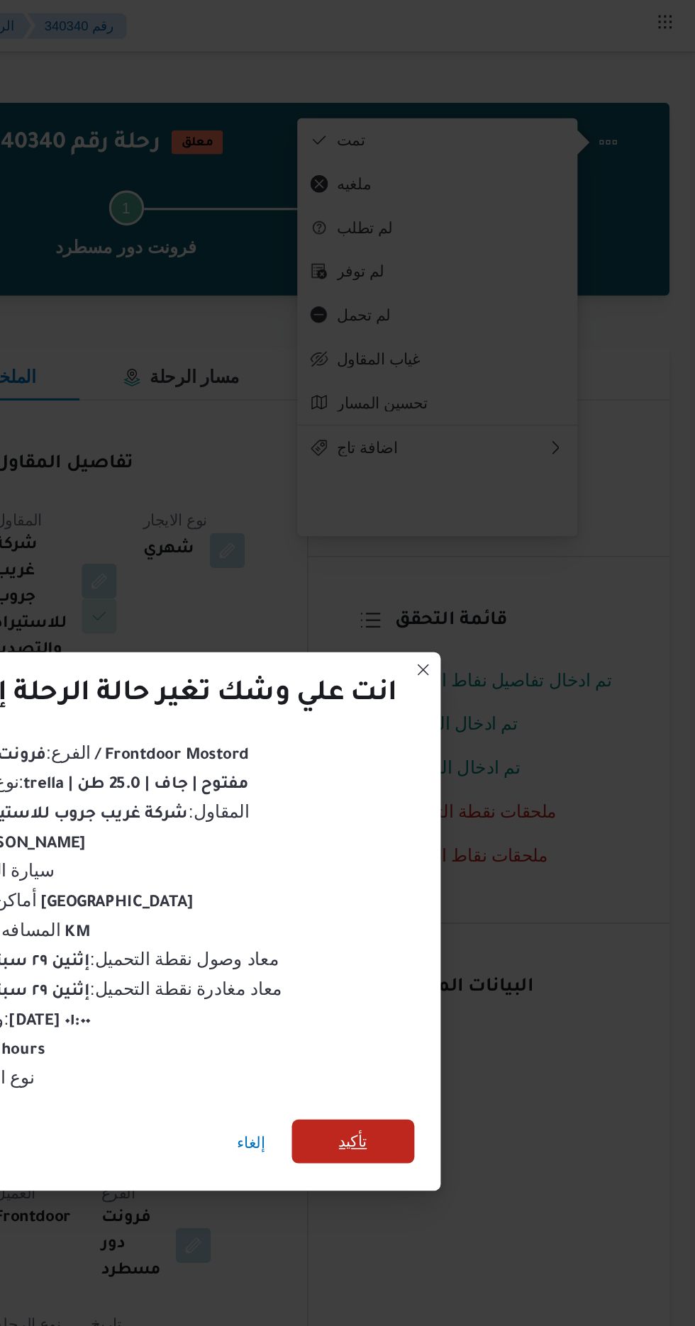
click at [469, 733] on span "تأكيد" at bounding box center [473, 739] width 18 height 17
